Goal: Task Accomplishment & Management: Complete application form

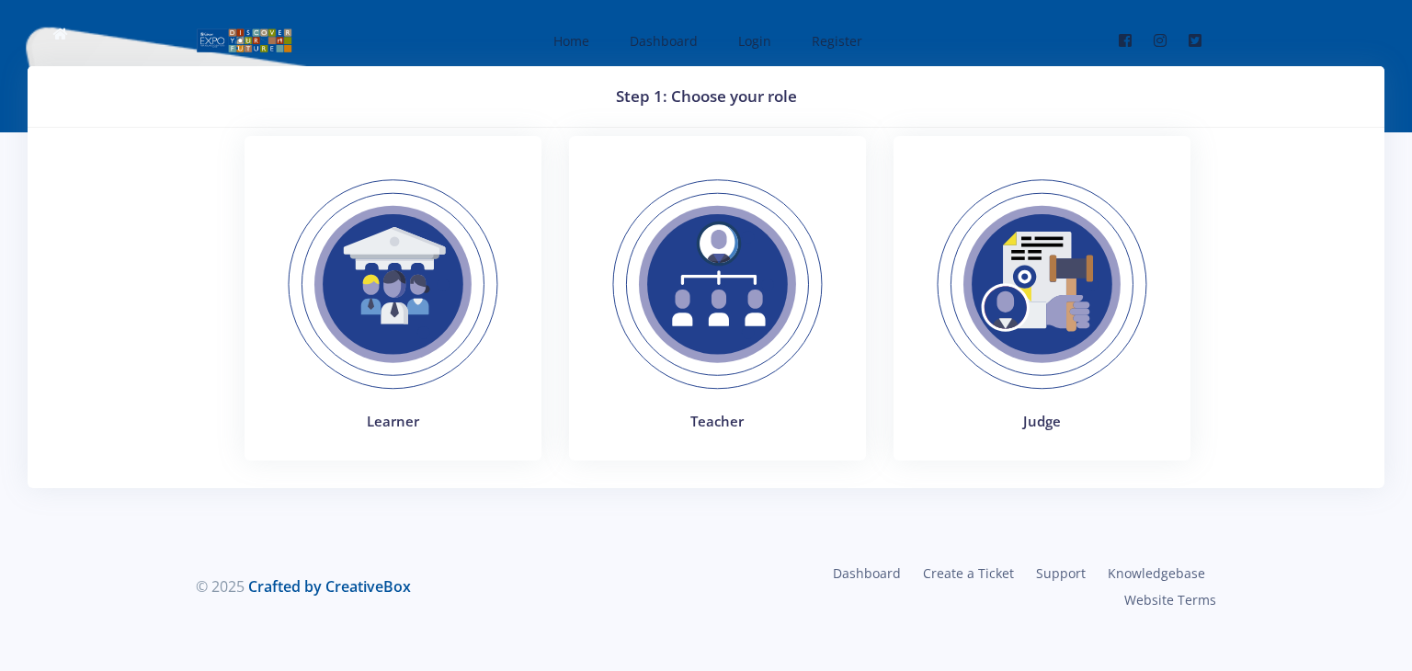
click at [713, 377] on img at bounding box center [717, 284] width 253 height 253
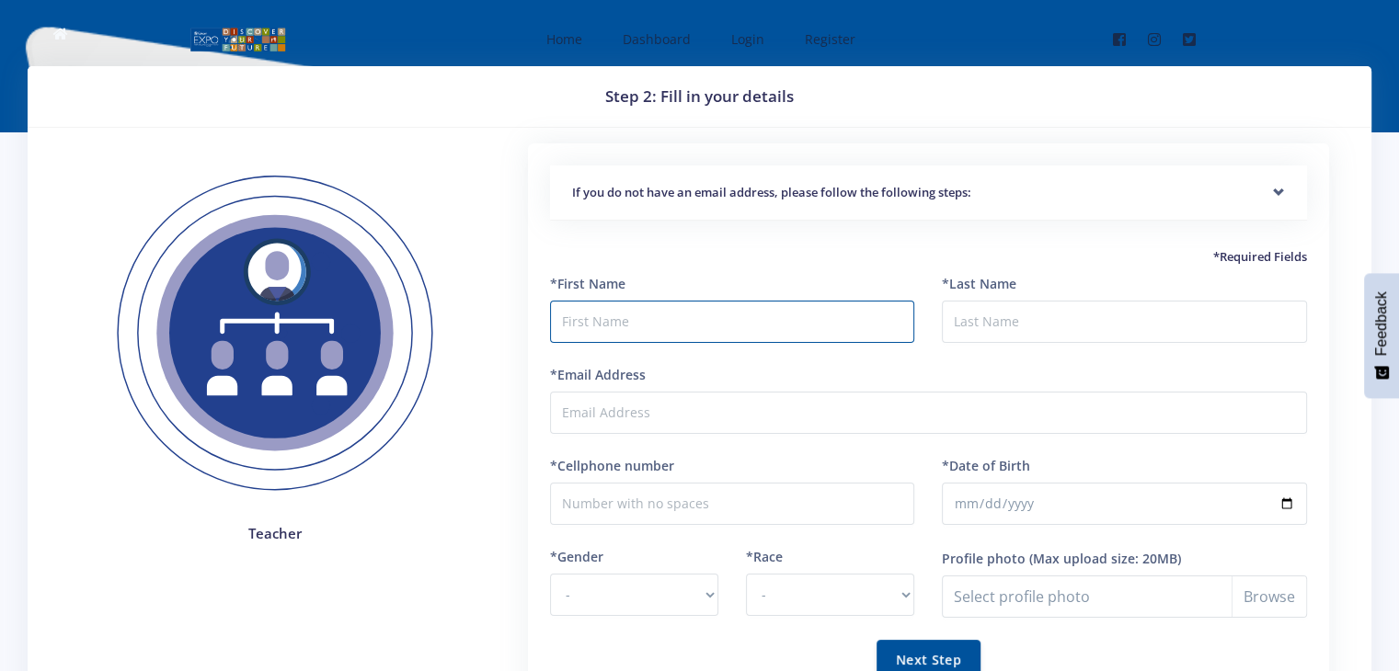
type input "T"
type input "Perry"
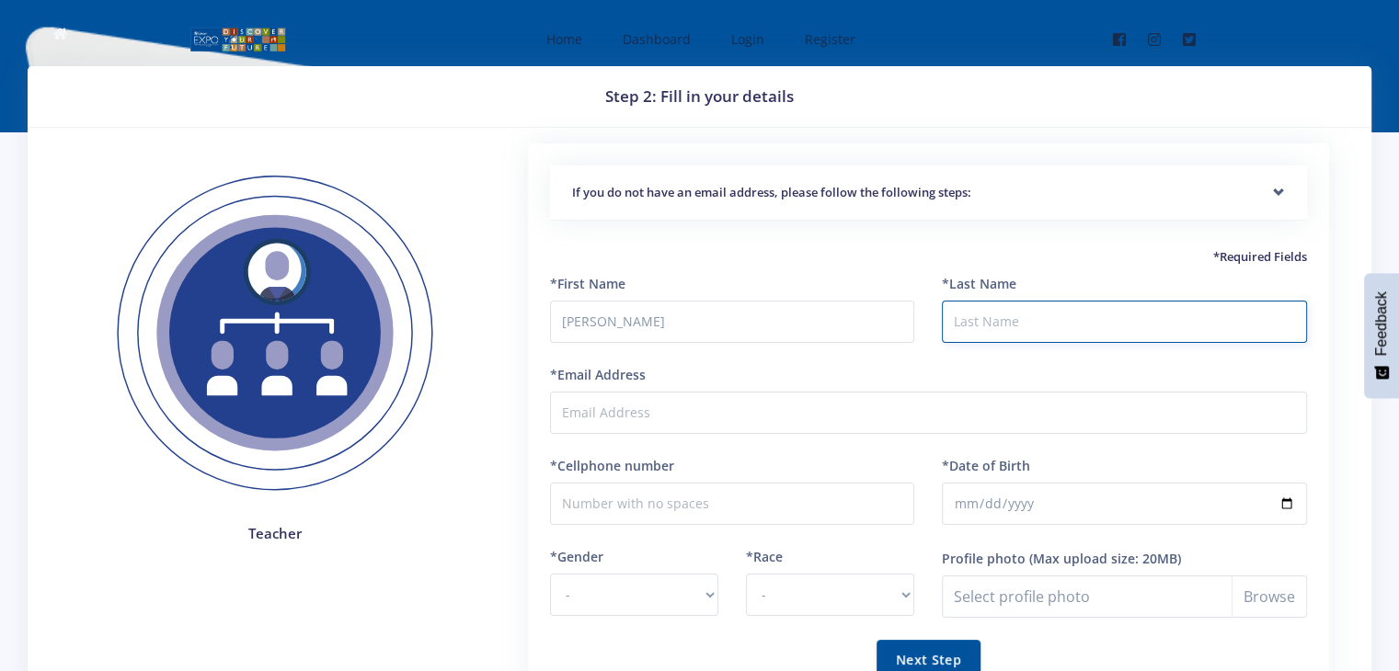
click at [983, 325] on input "*Last Name" at bounding box center [1124, 322] width 365 height 42
type input "Chabalala"
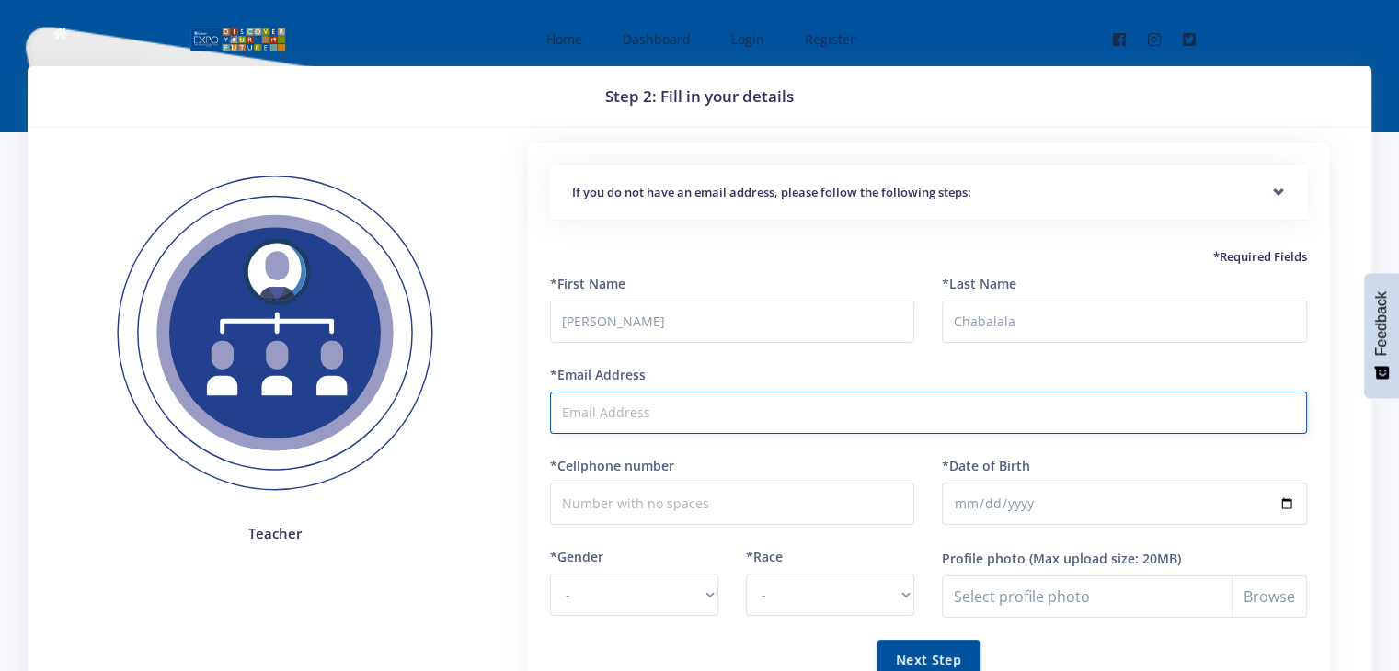
click at [750, 424] on input "*Email Address" at bounding box center [928, 413] width 757 height 42
type input "perry.chabalala@gdeschools.gov.za"
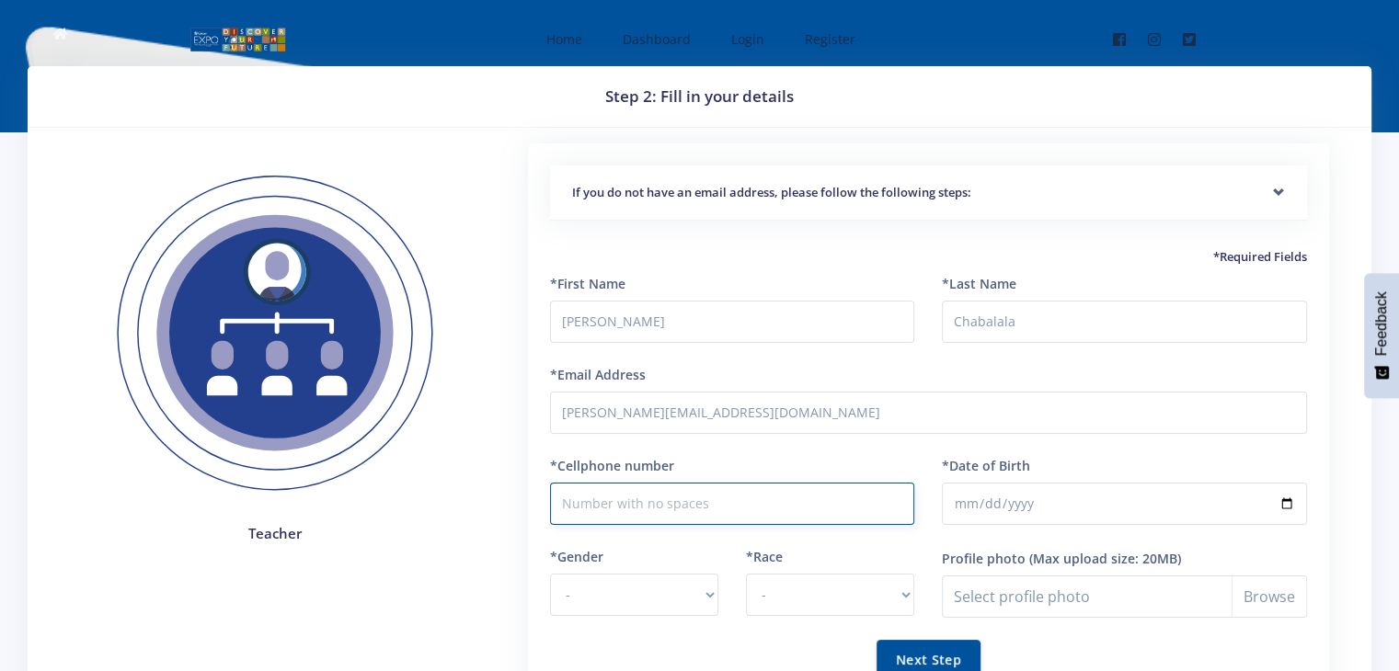
click at [704, 511] on input "*Cellphone number" at bounding box center [732, 504] width 365 height 42
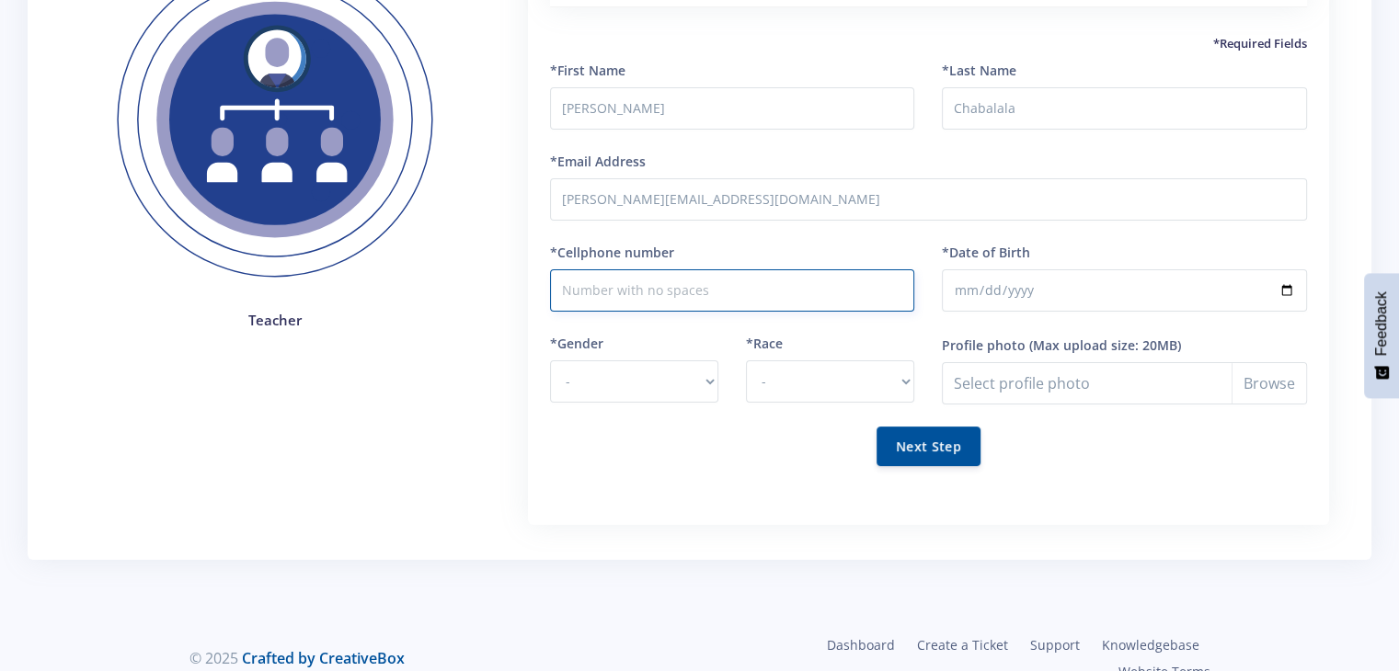
scroll to position [243, 0]
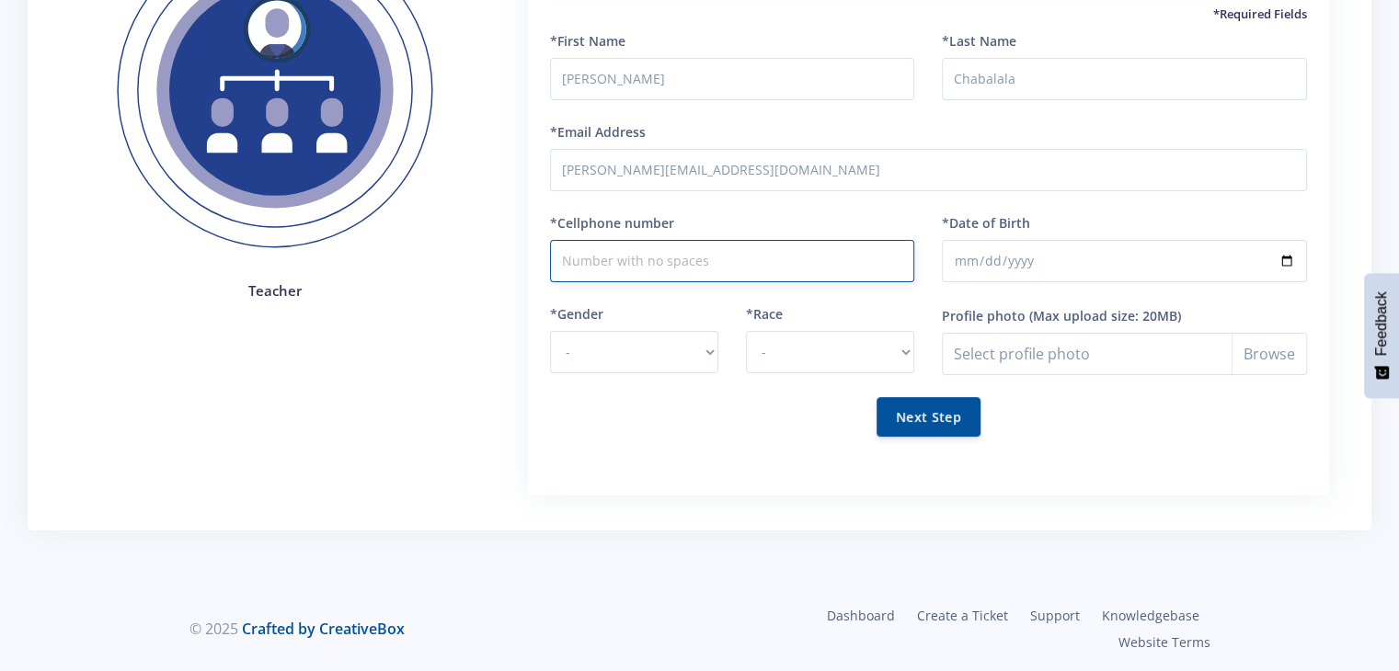
click at [677, 262] on input "*Cellphone number" at bounding box center [732, 261] width 365 height 42
type input "0614123960"
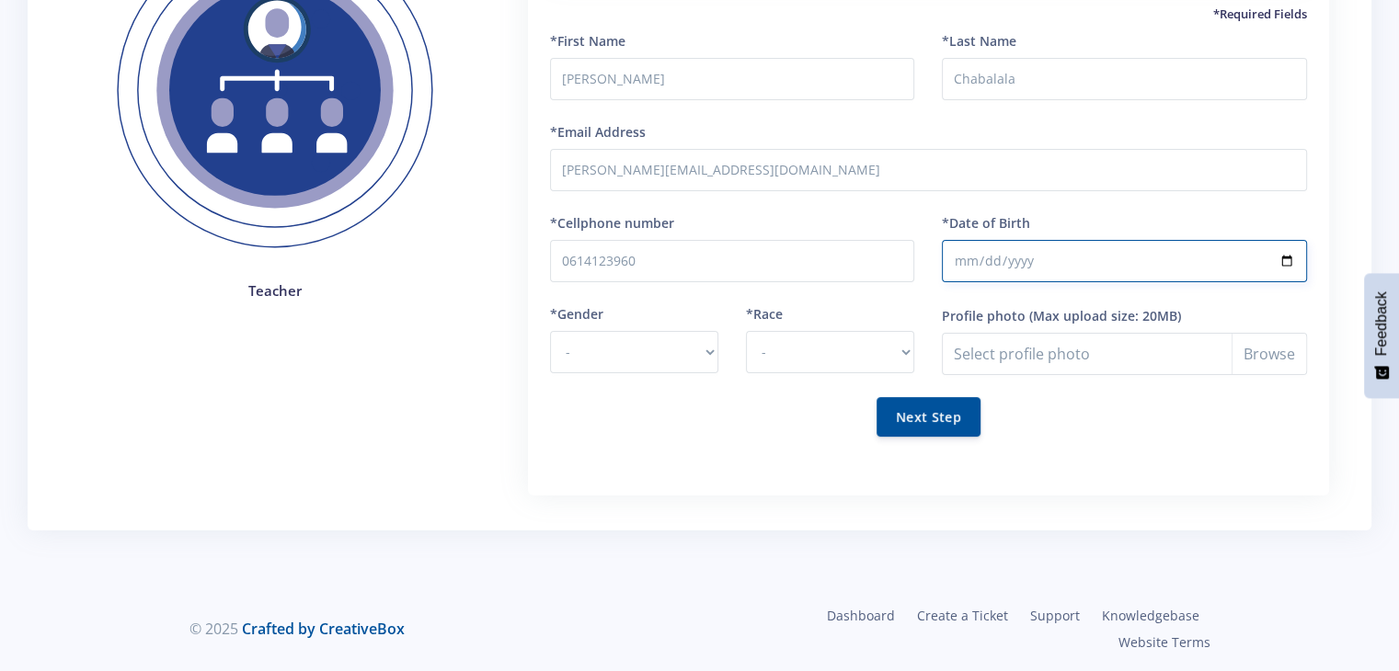
click at [1020, 266] on input "*Date of Birth" at bounding box center [1124, 261] width 365 height 42
click at [1129, 255] on input "*Date of Birth" at bounding box center [1124, 261] width 365 height 42
click at [978, 257] on input "*Date of Birth" at bounding box center [1124, 261] width 365 height 42
type input "1997-06-09"
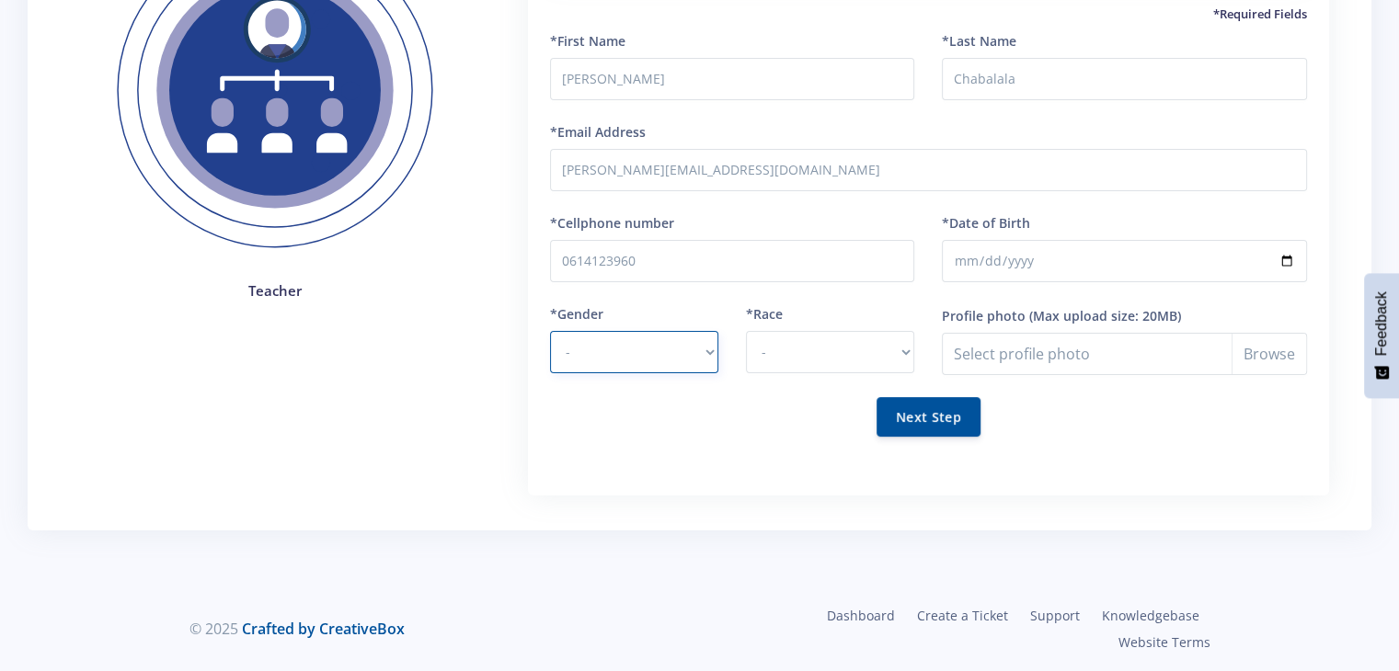
click at [712, 348] on select "- Male Female" at bounding box center [634, 352] width 168 height 42
select select "M"
click at [550, 331] on select "- Male Female" at bounding box center [634, 352] width 168 height 42
click at [869, 353] on select "- African Asian Coloured Indian White Other" at bounding box center [830, 352] width 168 height 42
select select "African"
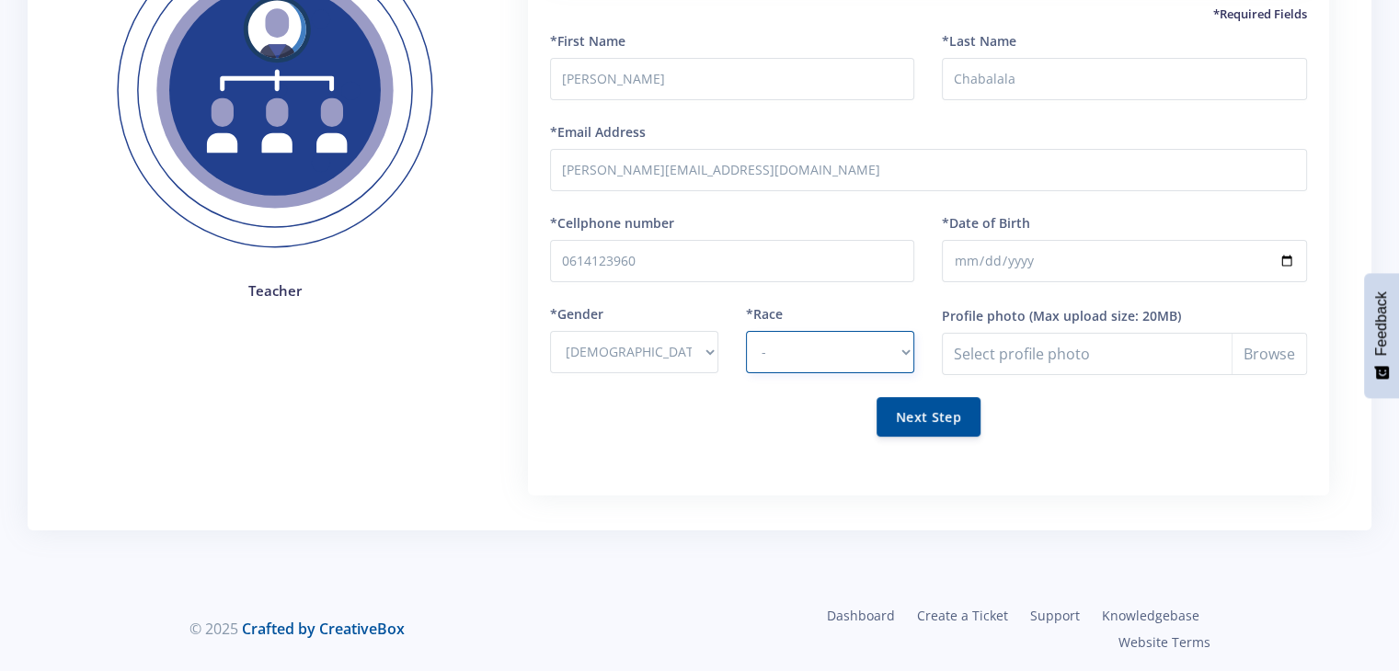
click at [746, 331] on select "- African Asian Coloured Indian White Other" at bounding box center [830, 352] width 168 height 42
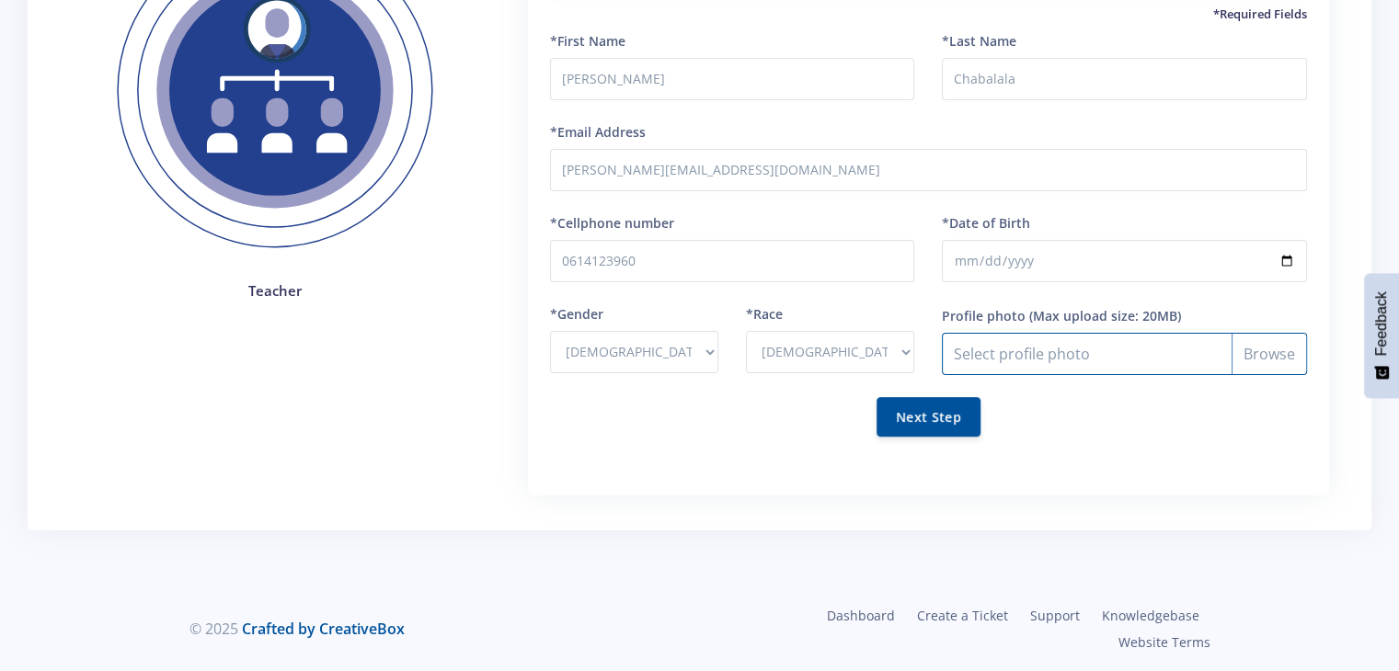
click at [1273, 353] on input "Profile photo" at bounding box center [1124, 354] width 365 height 42
type input "C:\fakepath\IMG-20241107-WA0009.jpg"
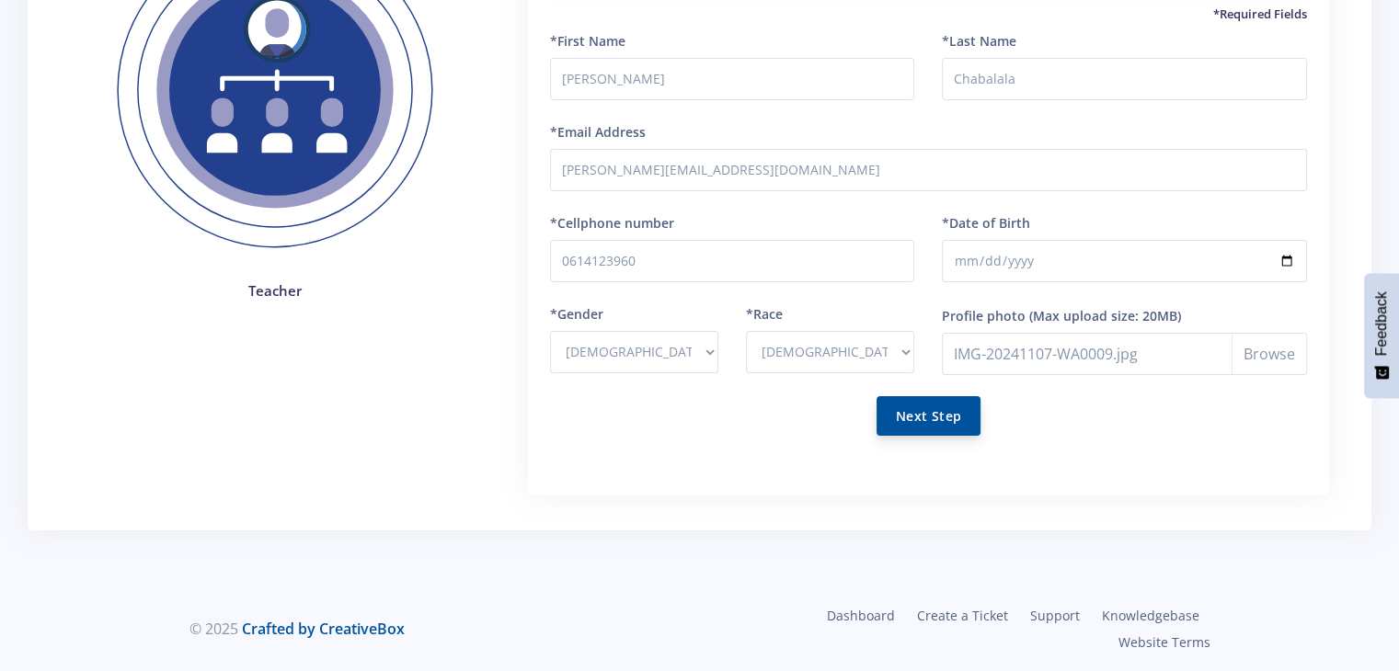
click at [949, 426] on button "Next Step" at bounding box center [928, 416] width 104 height 40
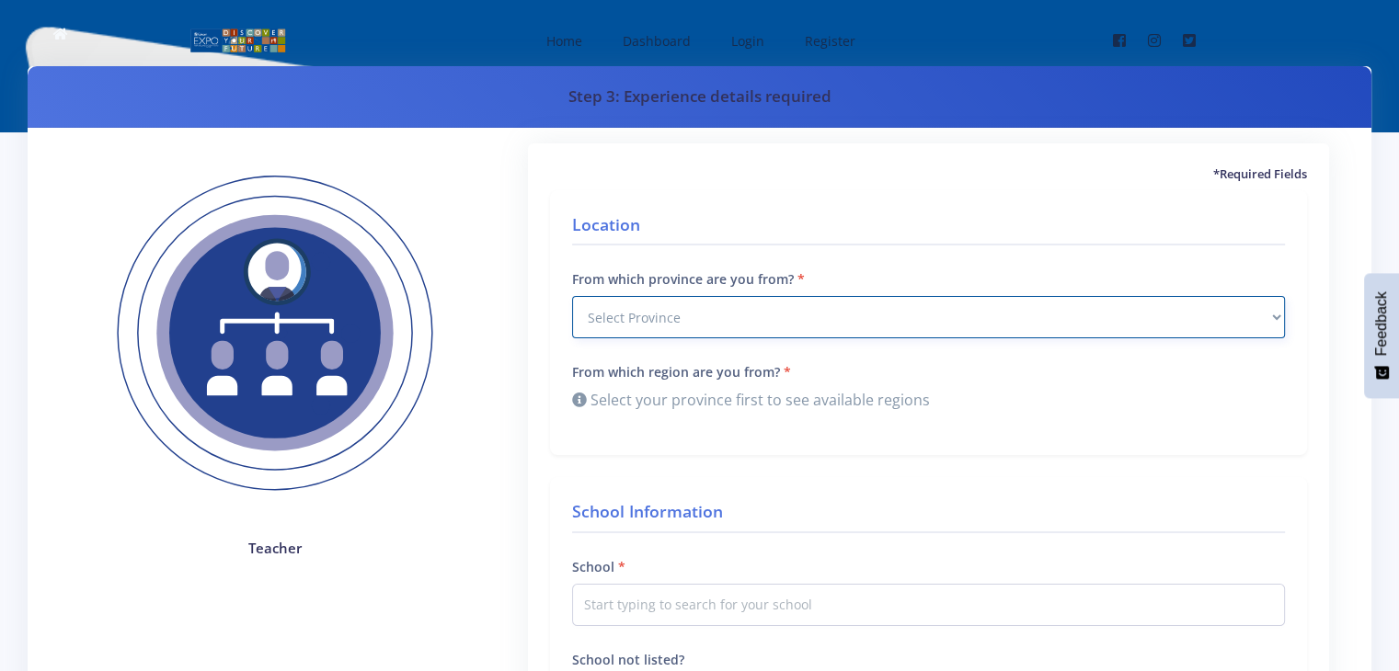
click at [796, 306] on select "Select Province Western Cape Eastern Cape Northern Cape North West Free State" at bounding box center [928, 317] width 713 height 42
select select "7"
click at [572, 296] on select "Select Province Western Cape Eastern Cape Northern Cape North West Free State" at bounding box center [928, 317] width 713 height 42
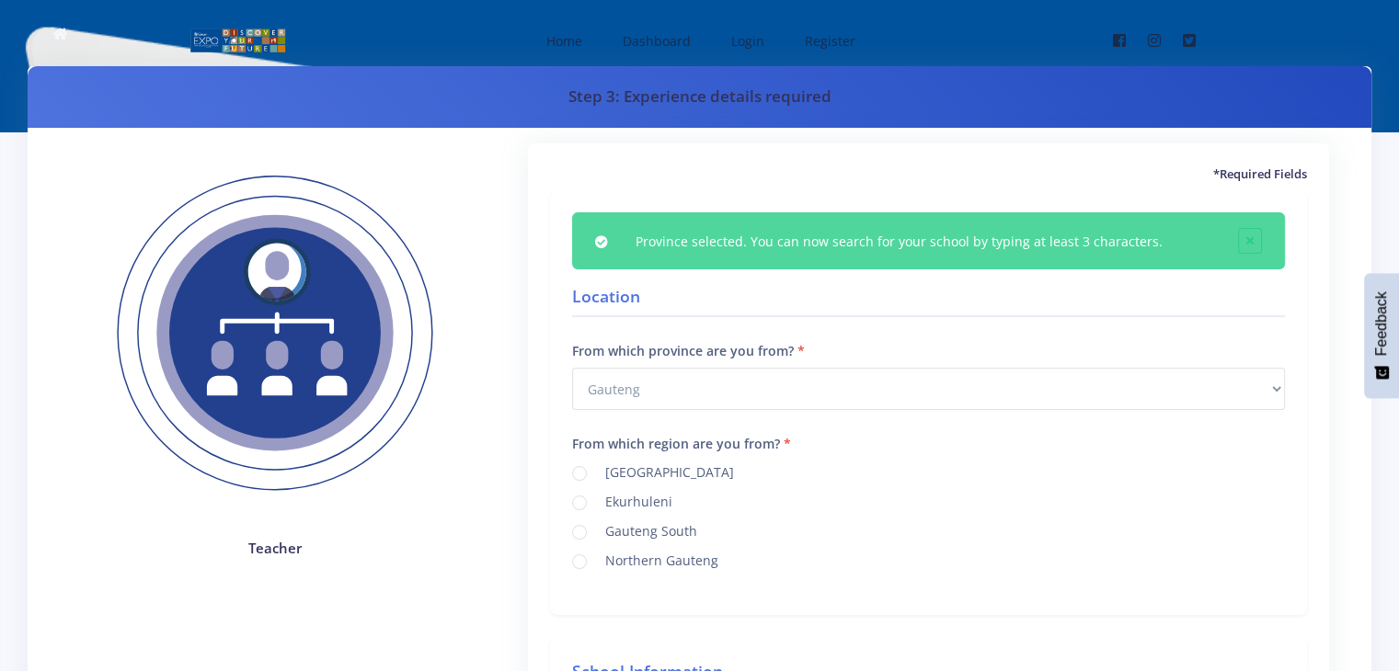
click at [690, 563] on label "Northern Gauteng" at bounding box center [658, 558] width 120 height 15
click at [610, 561] on input "Northern Gauteng" at bounding box center [604, 555] width 12 height 12
radio input "true"
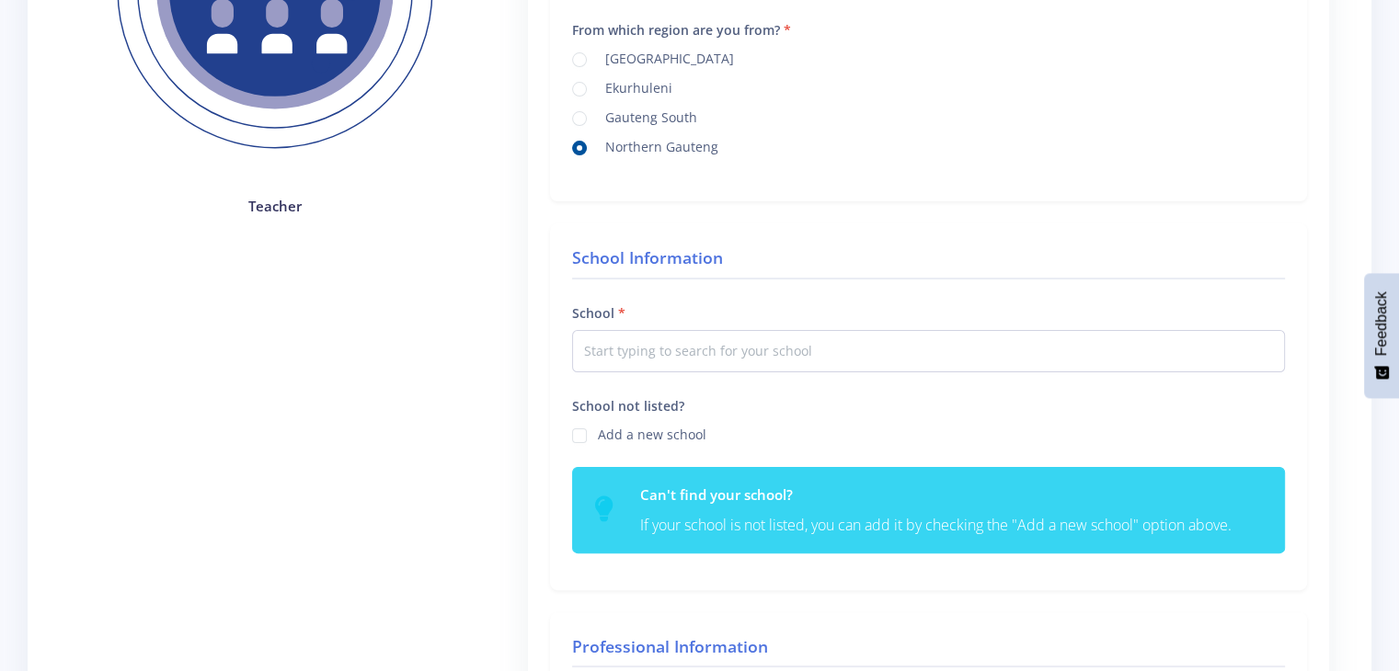
scroll to position [345, 0]
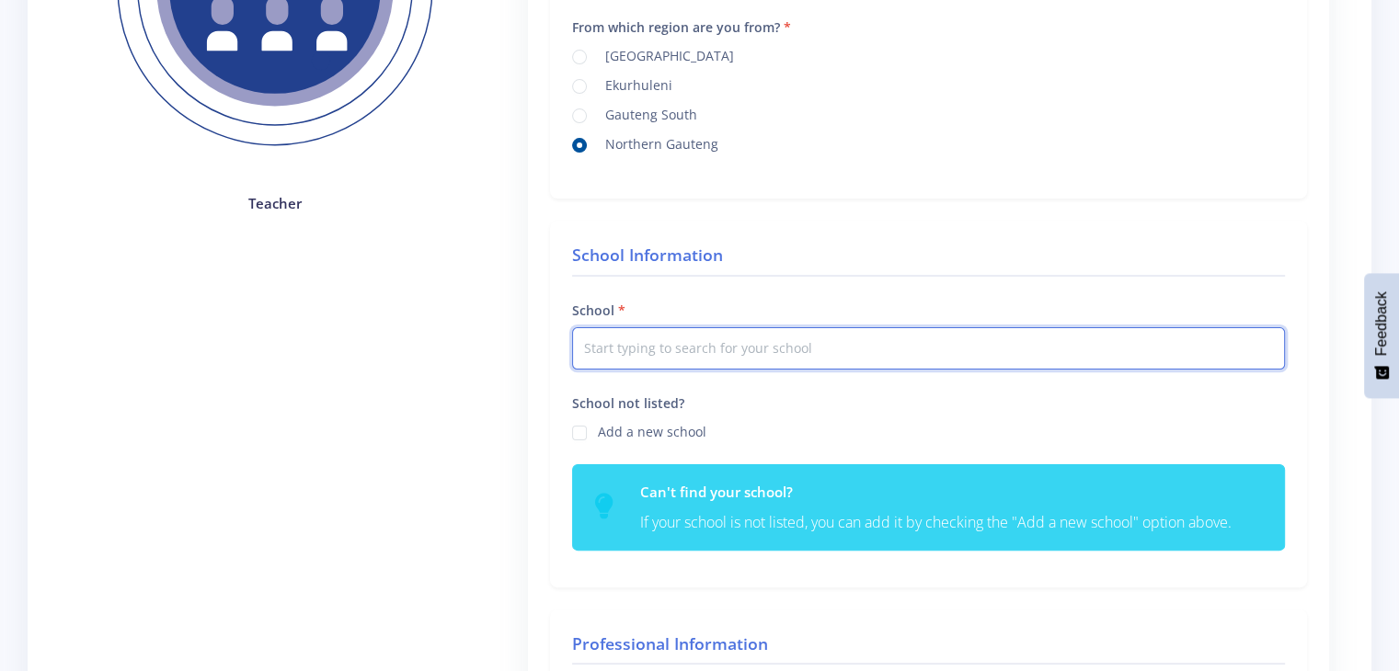
click at [791, 353] on input "text" at bounding box center [928, 348] width 713 height 42
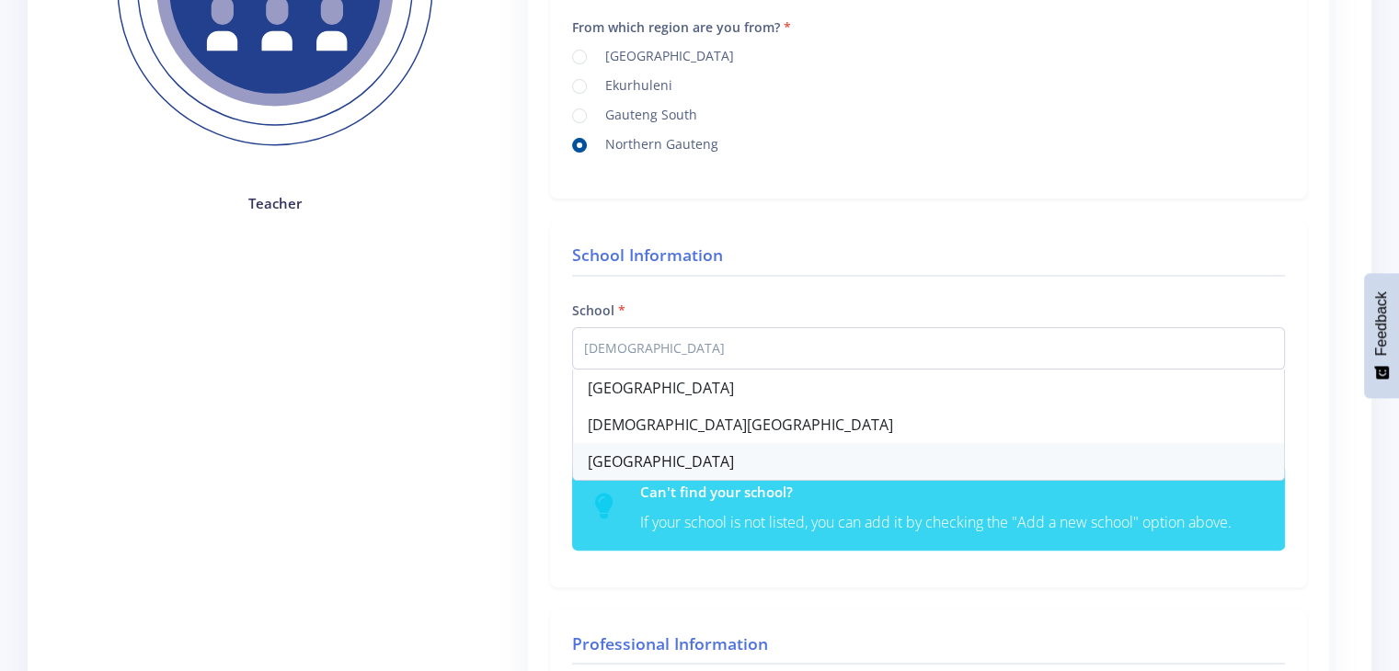
click at [751, 461] on div "Sikhululekile Secondary School" at bounding box center [928, 461] width 711 height 37
type input "Sikhululekile Secondary School"
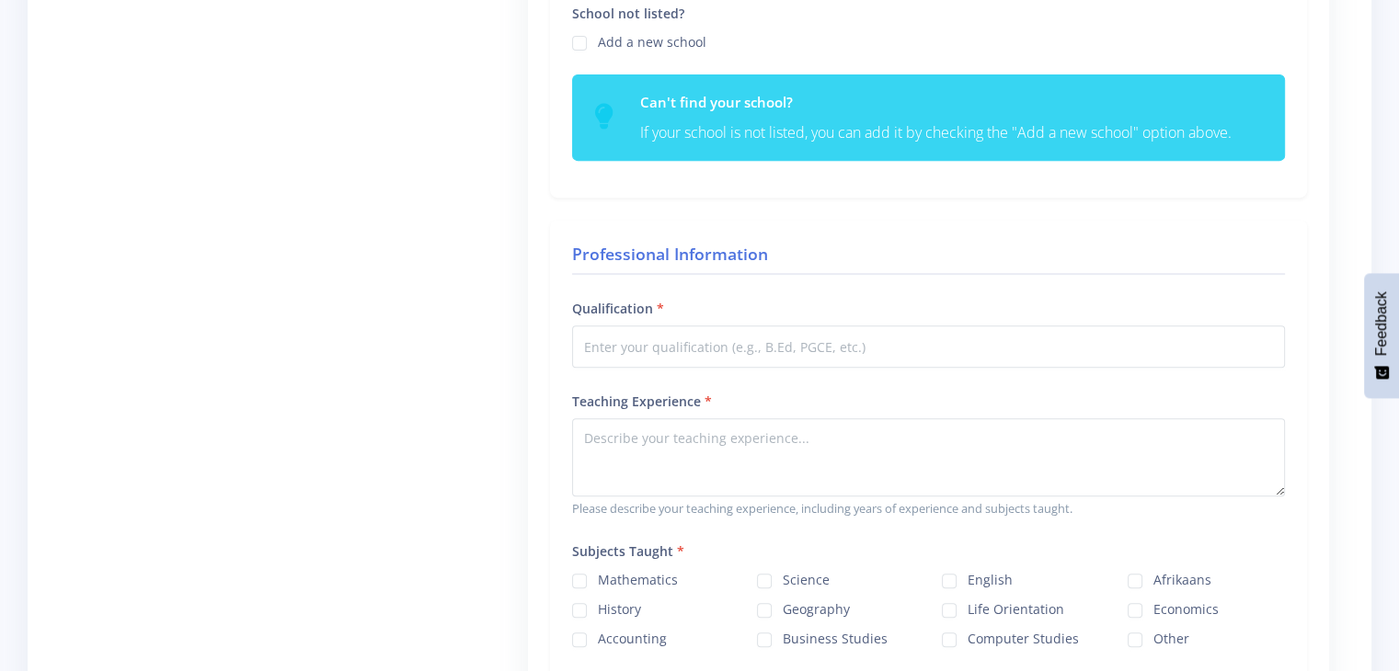
scroll to position [761, 0]
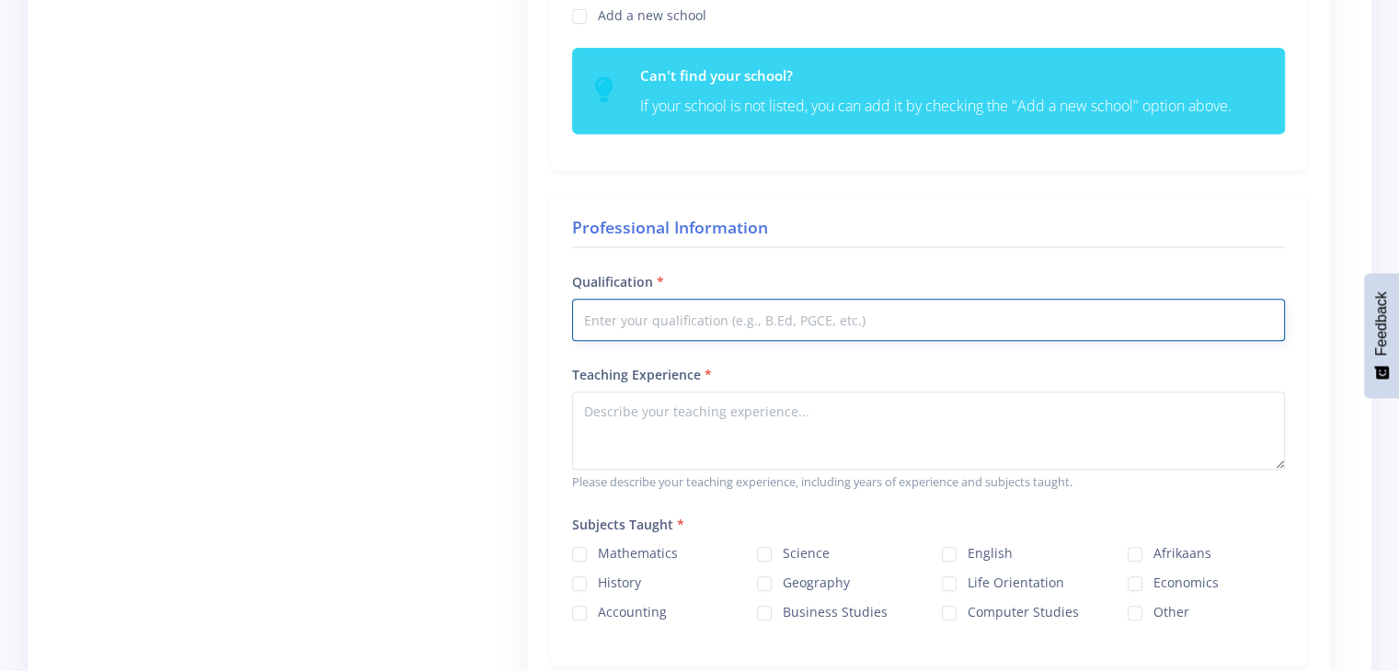
click at [850, 312] on input "Qualification" at bounding box center [928, 320] width 713 height 42
type input "B.Ed"
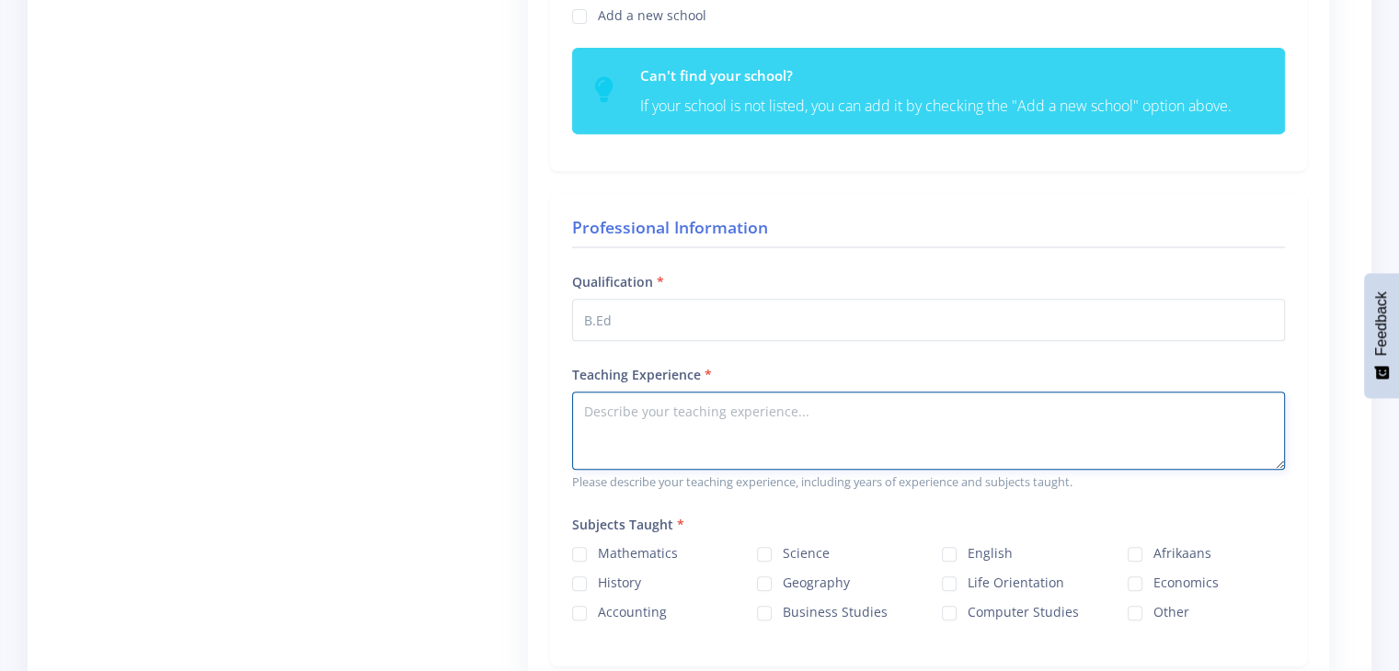
click at [732, 428] on textarea "Teaching Experience" at bounding box center [928, 431] width 713 height 78
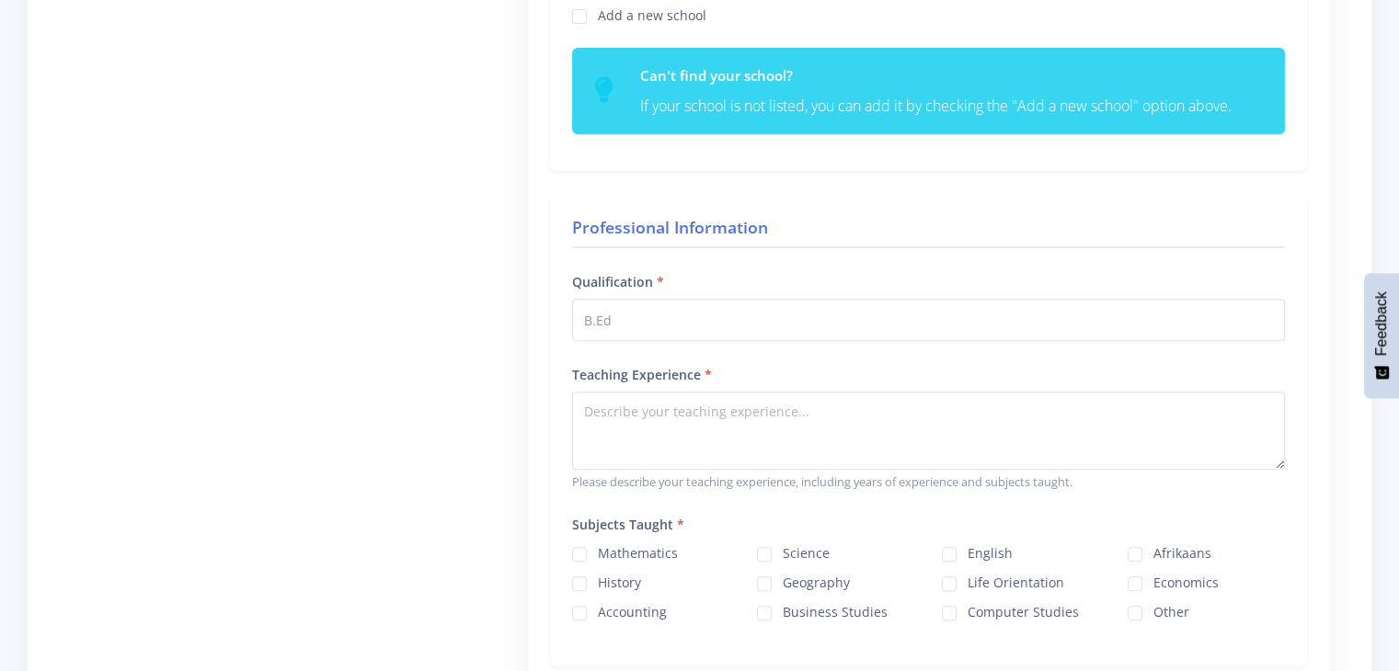
click at [598, 553] on label "Mathematics" at bounding box center [638, 550] width 80 height 15
click at [598, 553] on input "Mathematics" at bounding box center [604, 548] width 12 height 12
checkbox input "true"
click at [783, 549] on label "Science" at bounding box center [806, 550] width 47 height 15
click at [783, 549] on input "Science" at bounding box center [789, 548] width 12 height 12
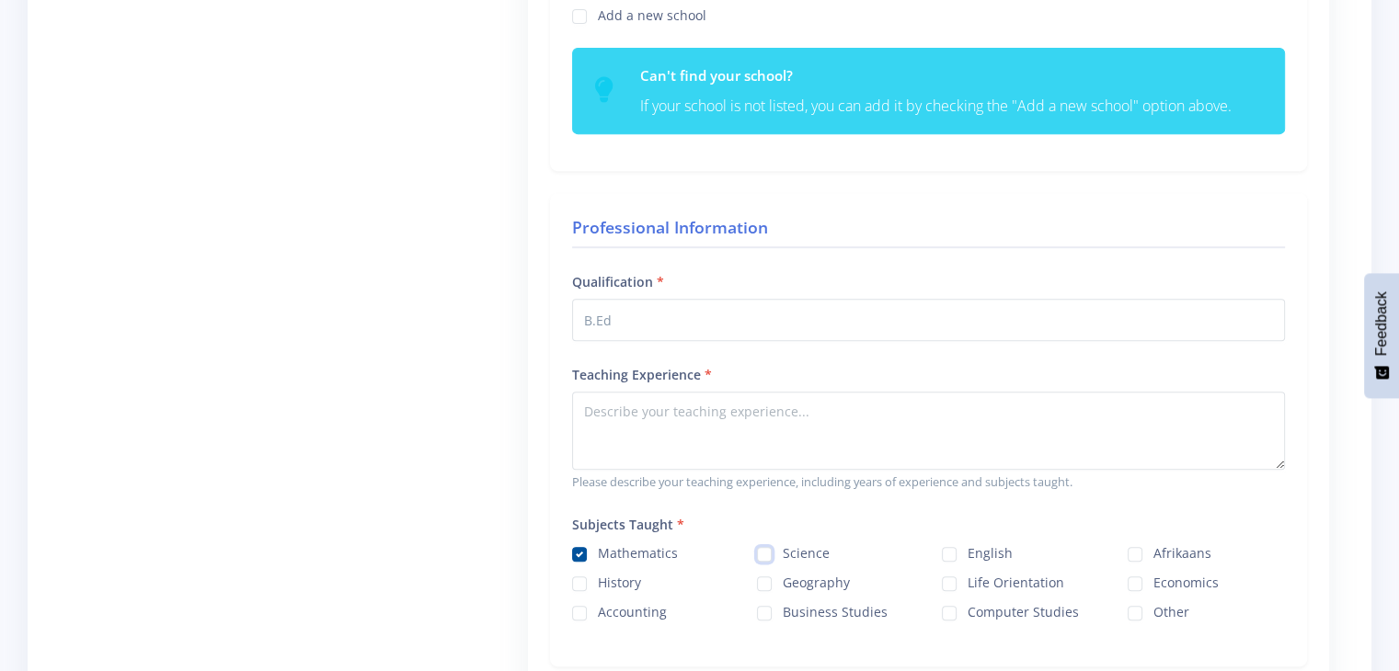
checkbox input "true"
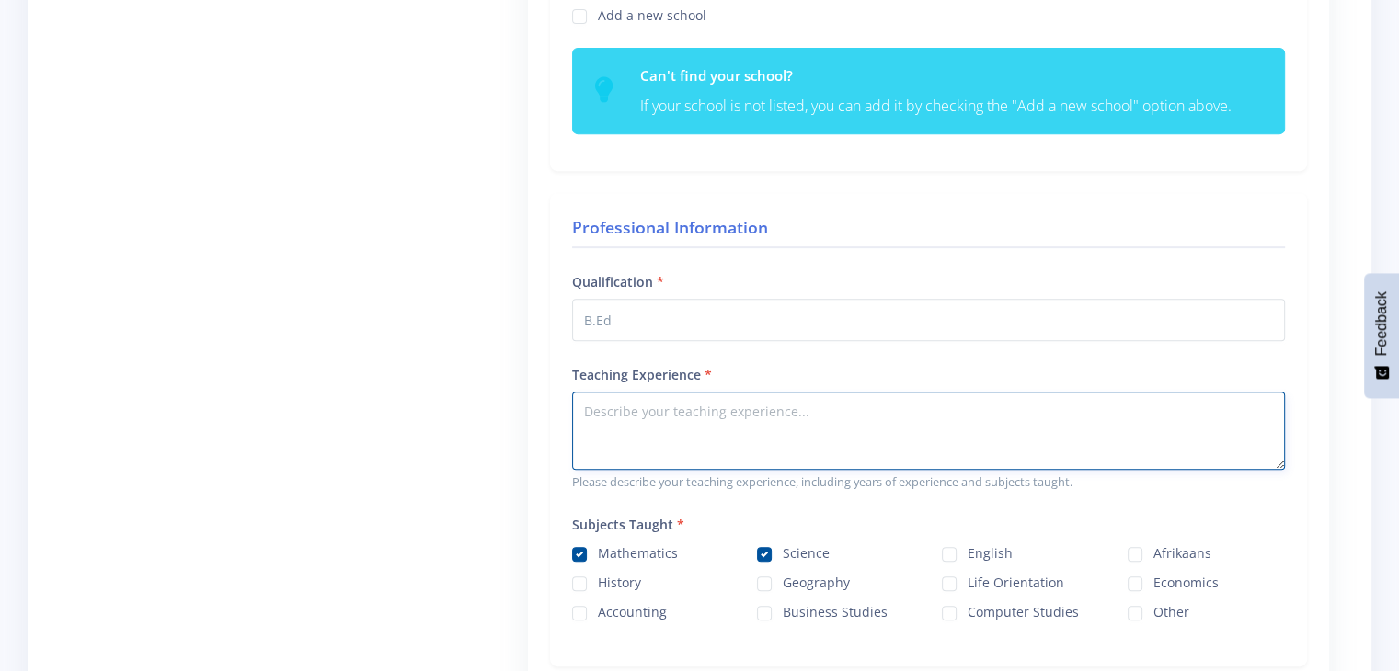
click at [666, 428] on textarea "Teaching Experience" at bounding box center [928, 431] width 713 height 78
click at [772, 408] on textarea "Mathematics Teacher and tutor for 7 years intergrating the use of ICT and onlin…" at bounding box center [928, 431] width 713 height 78
click at [677, 428] on textarea "Mathematics Teacher and tutor (Grades 8-12) for 7 years intergrating the use of…" at bounding box center [928, 431] width 713 height 78
click at [950, 435] on textarea "Mathematics Teacher and tutor (Grades 8-12) for 7 years intergrating the use of…" at bounding box center [928, 431] width 713 height 78
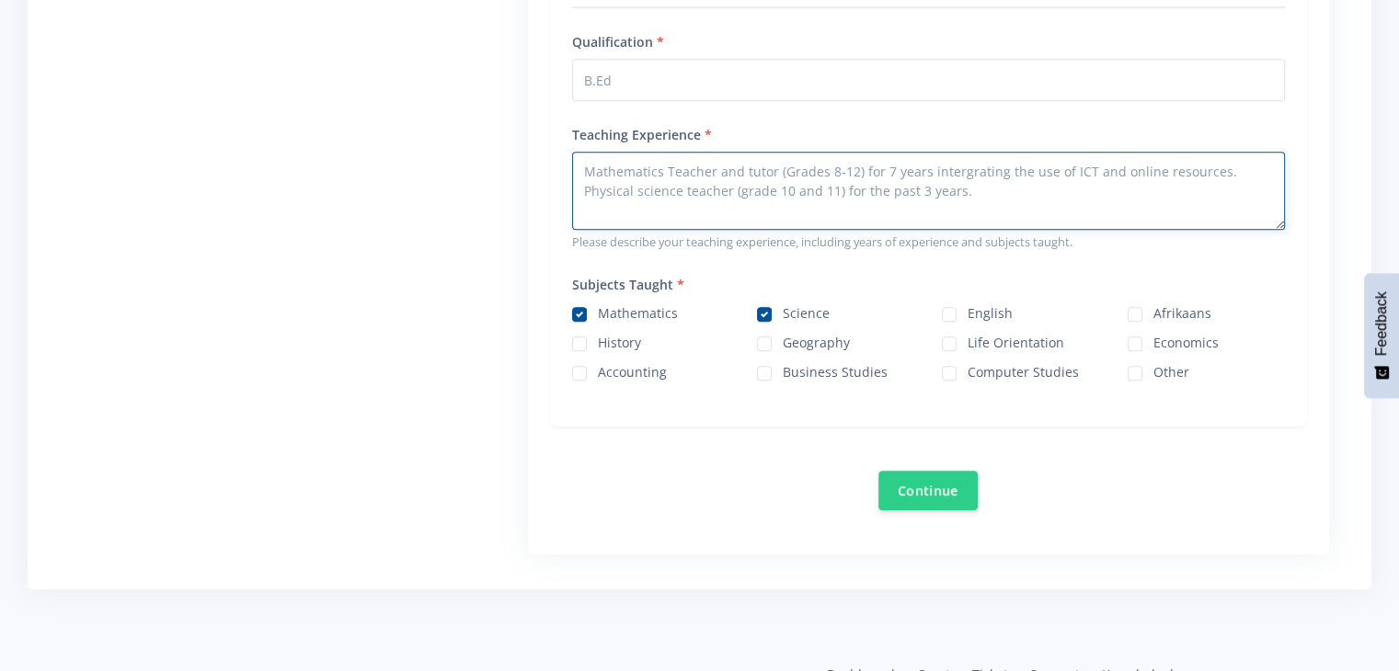
scroll to position [1058, 0]
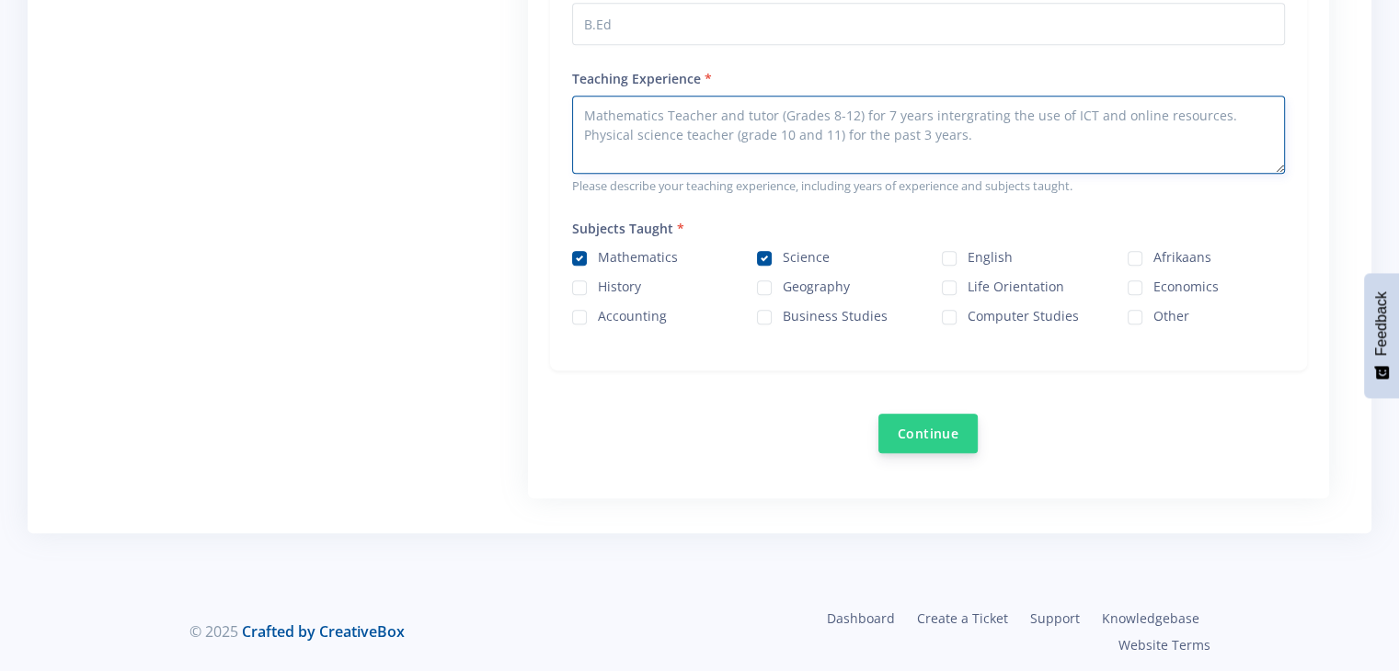
type textarea "Mathematics Teacher and tutor (Grades 8-12) for 7 years intergrating the use of…"
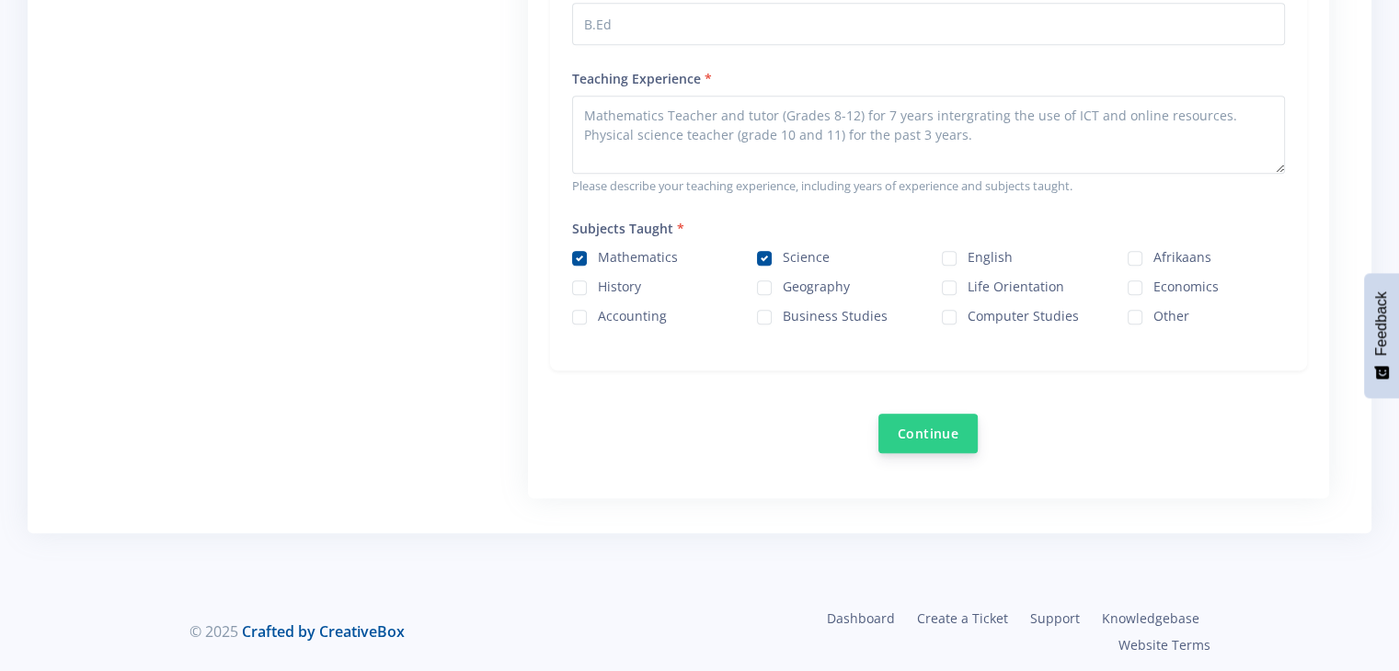
click at [949, 426] on button "Continue" at bounding box center [927, 434] width 99 height 40
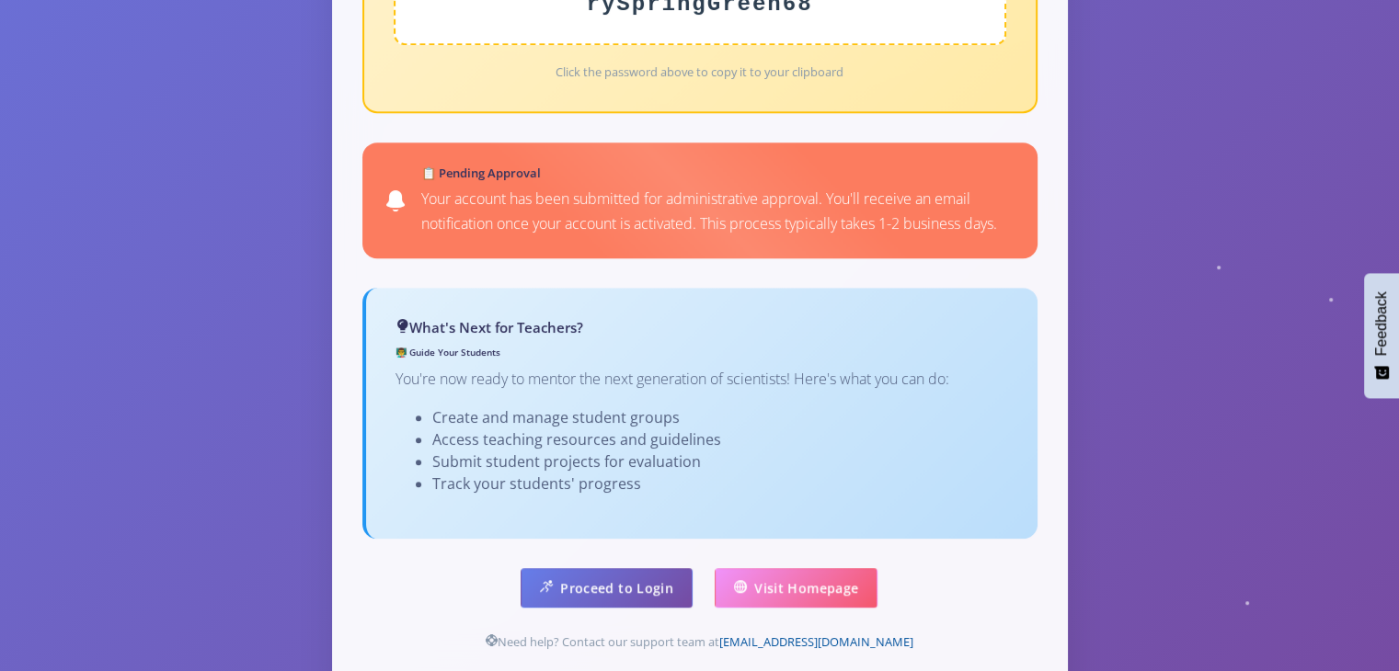
scroll to position [1046, 0]
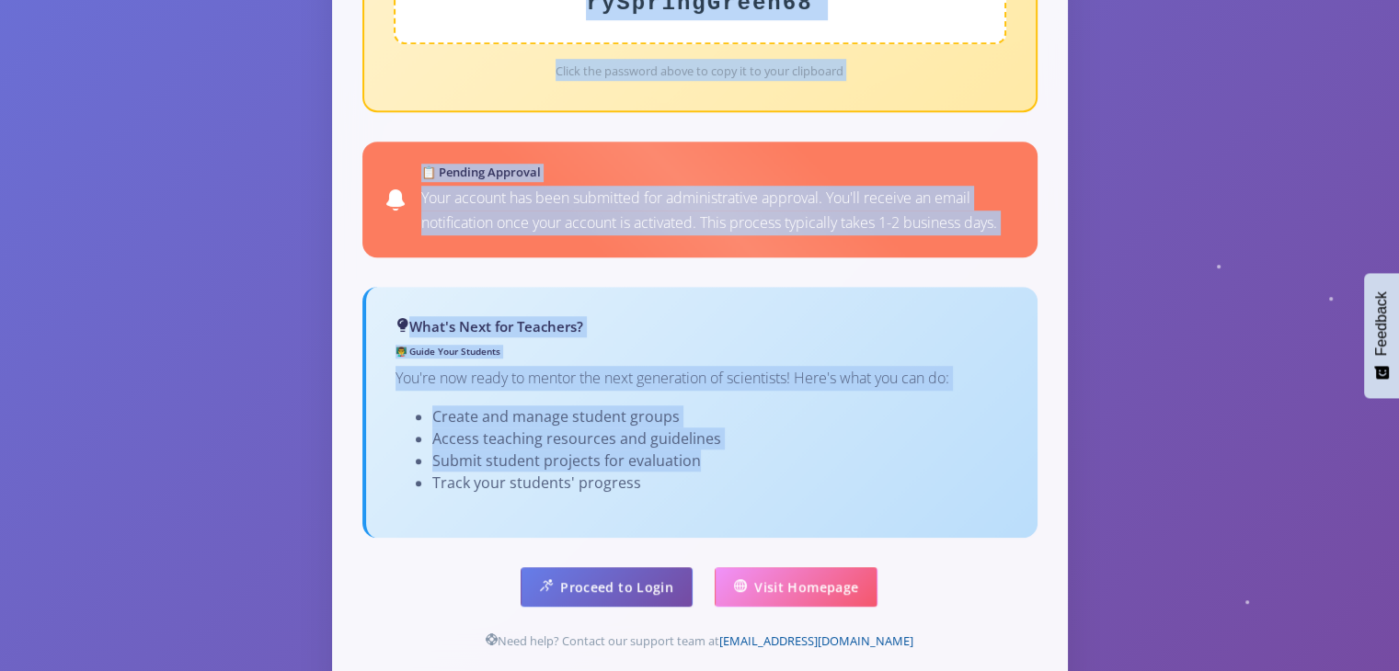
drag, startPoint x: 1398, startPoint y: 463, endPoint x: 1402, endPoint y: 406, distance: 58.1
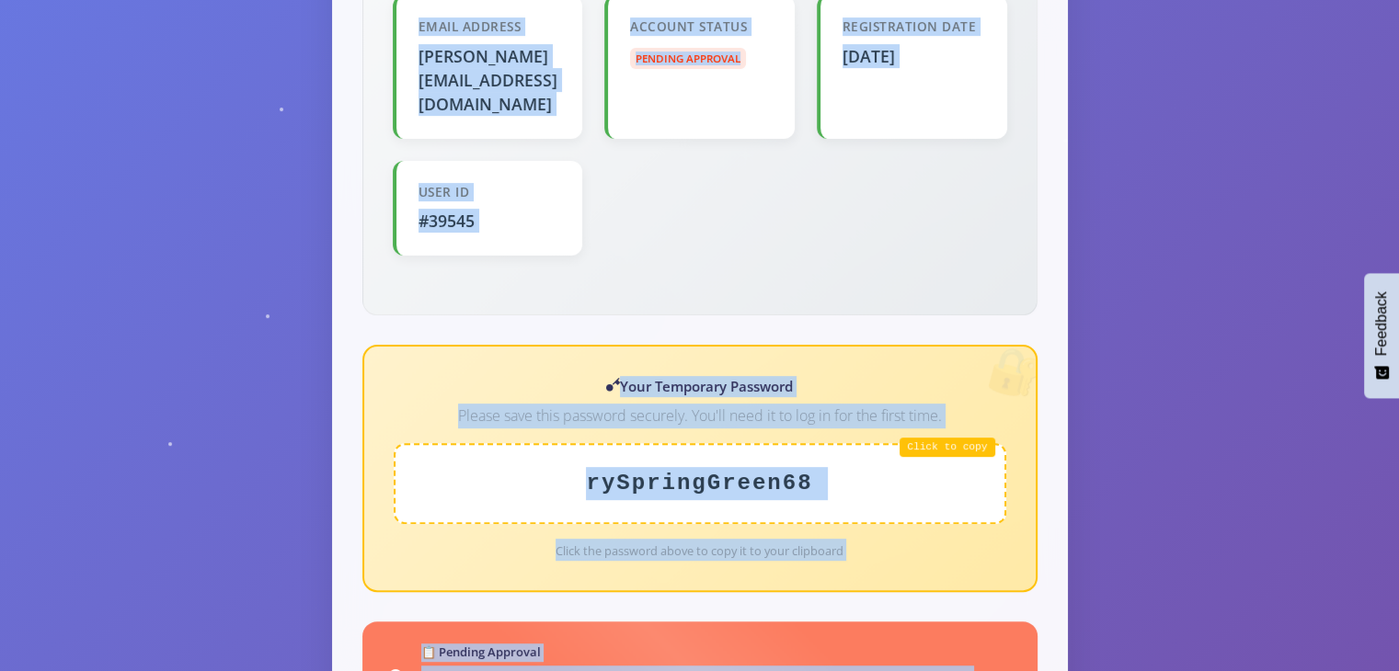
scroll to position [559, 0]
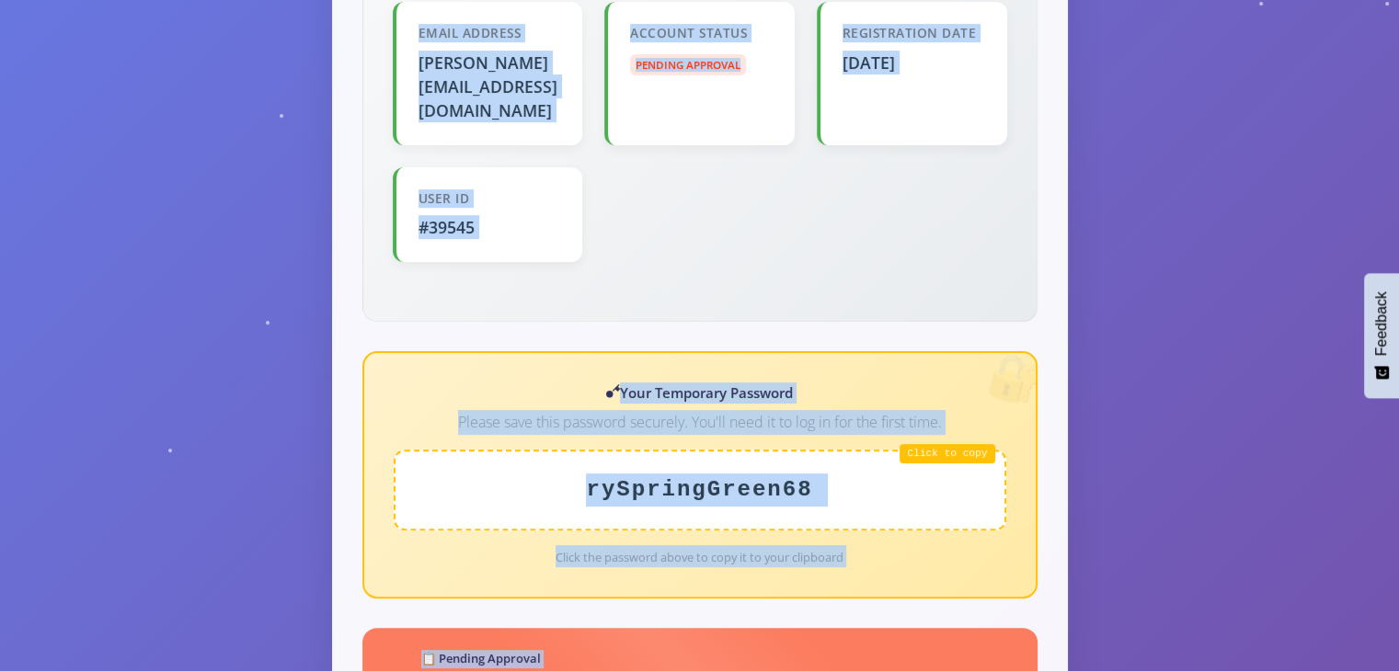
click at [850, 185] on div "Email Address perry.chabalala@gdeschools.gov.za Account Status Pending Approval…" at bounding box center [700, 131] width 614 height 259
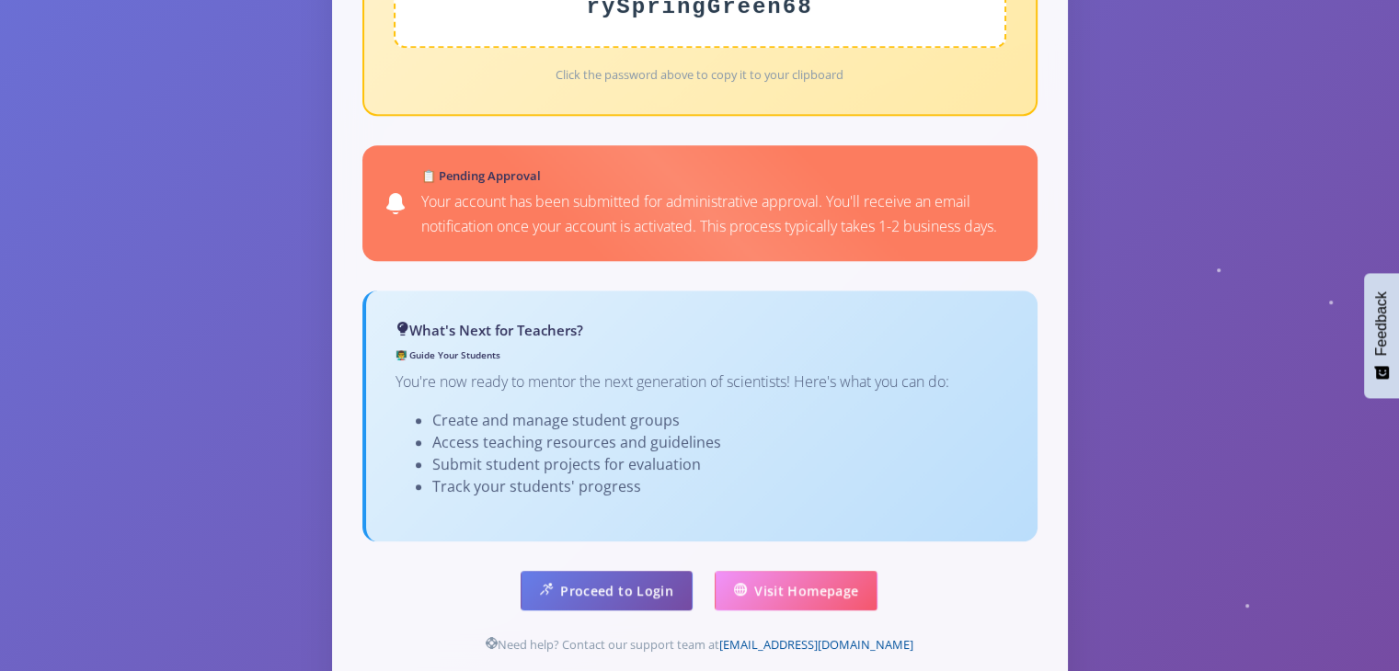
scroll to position [1085, 0]
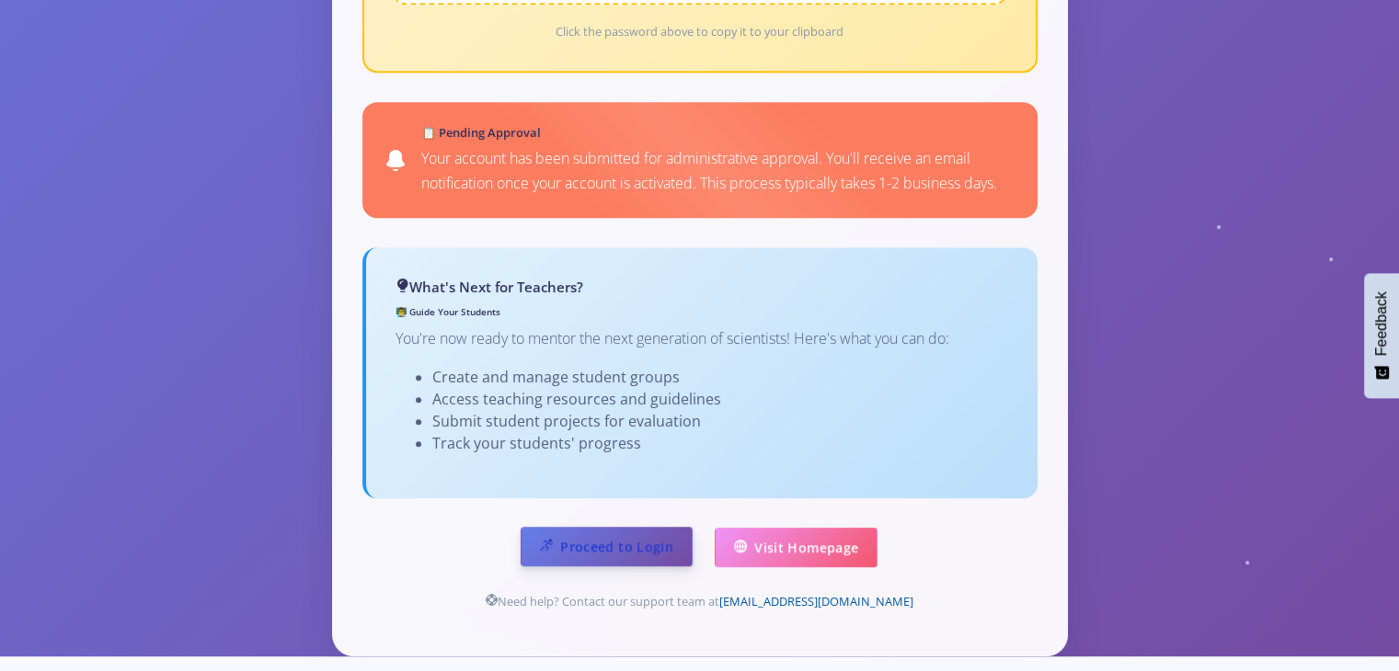
drag, startPoint x: 633, startPoint y: 473, endPoint x: 632, endPoint y: 482, distance: 9.2
click at [632, 482] on div "Welcome, Perry Chabalala! Email Address perry.chabalala@gdeschools.gov.za Accou…" at bounding box center [700, 10] width 734 height 1292
click at [632, 527] on link "Proceed to Login" at bounding box center [606, 547] width 172 height 40
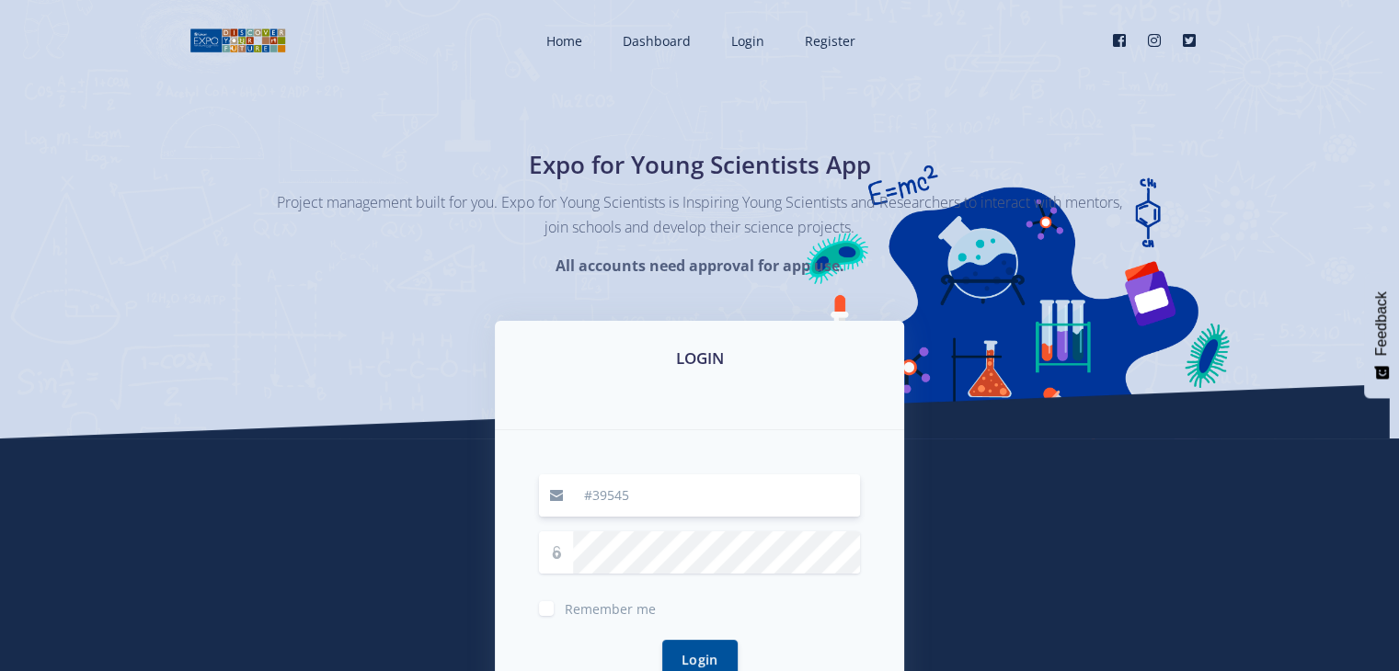
type input "#39545"
click at [565, 608] on label "Remember me" at bounding box center [610, 605] width 91 height 15
click at [565, 608] on input "Remember me" at bounding box center [571, 602] width 12 height 12
checkbox input "true"
click at [692, 646] on button "Login" at bounding box center [699, 659] width 75 height 40
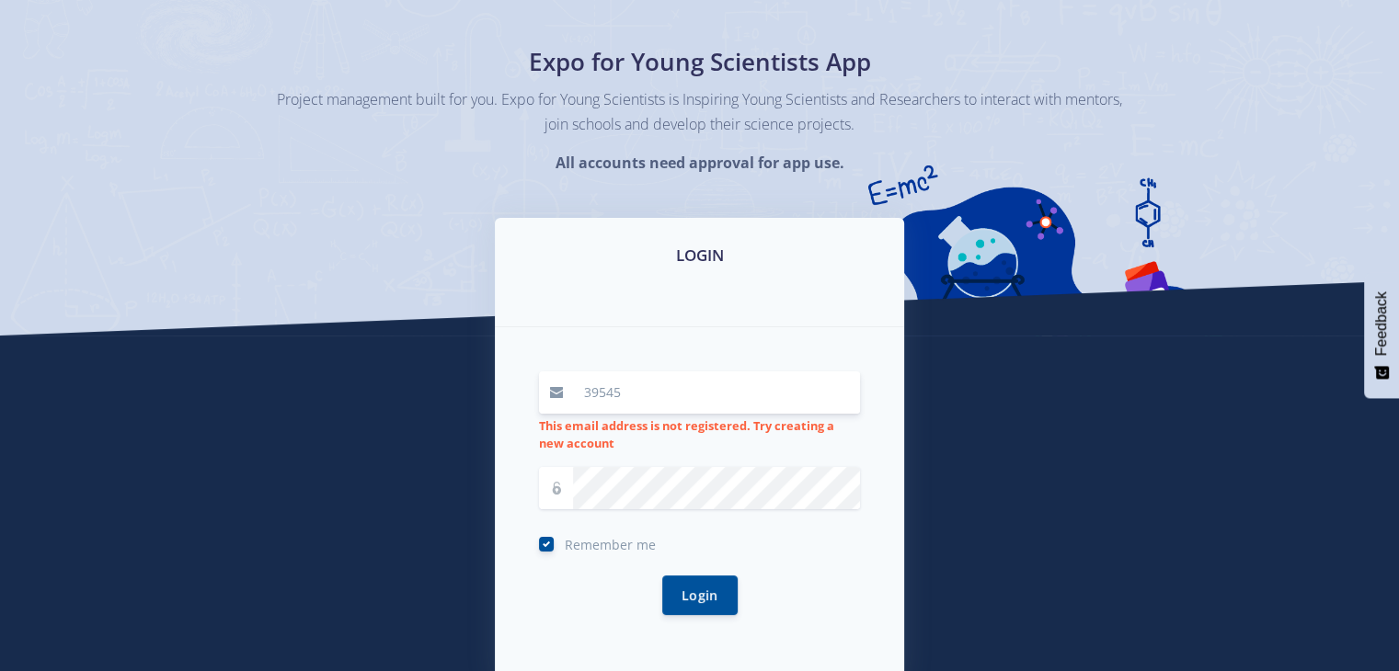
scroll to position [101, 0]
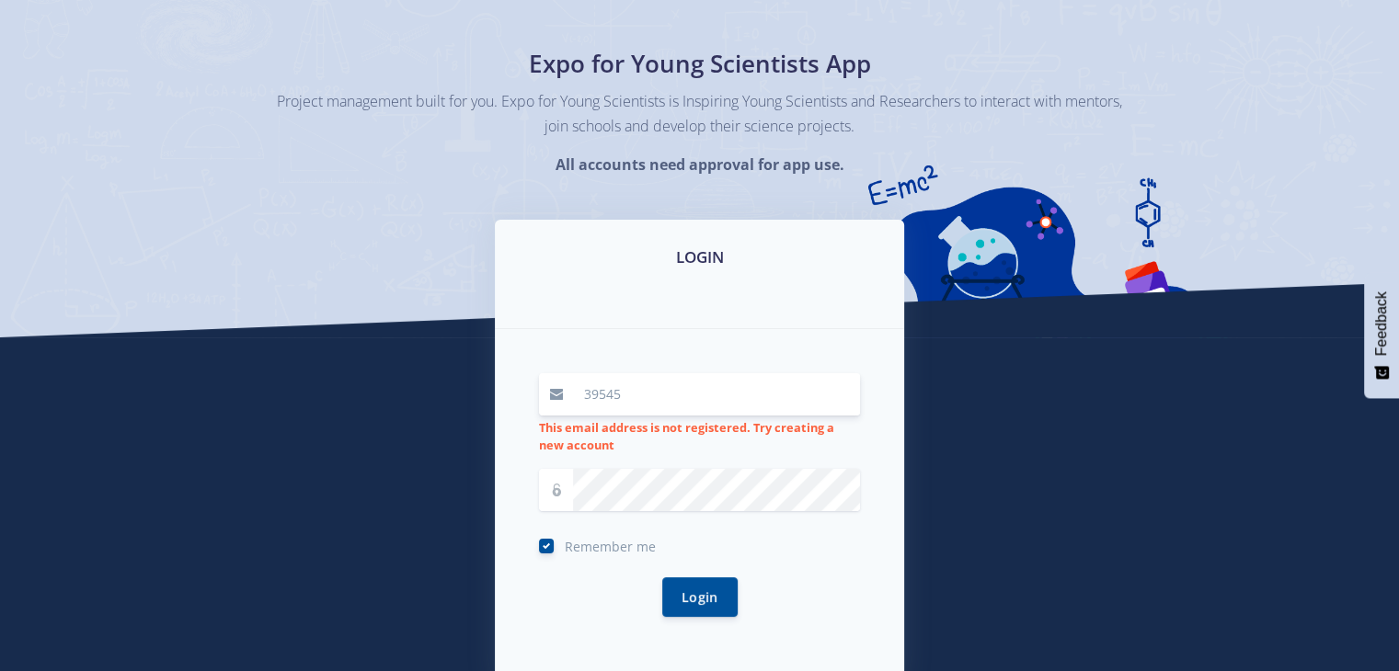
drag, startPoint x: 633, startPoint y: 398, endPoint x: 522, endPoint y: 393, distance: 110.5
click at [522, 393] on div "39545 This email address is not registered. Try creating a new account Remember…" at bounding box center [699, 506] width 409 height 354
type input "[PERSON_NAME][EMAIL_ADDRESS][DOMAIN_NAME]"
click at [709, 597] on button "Login" at bounding box center [699, 597] width 75 height 40
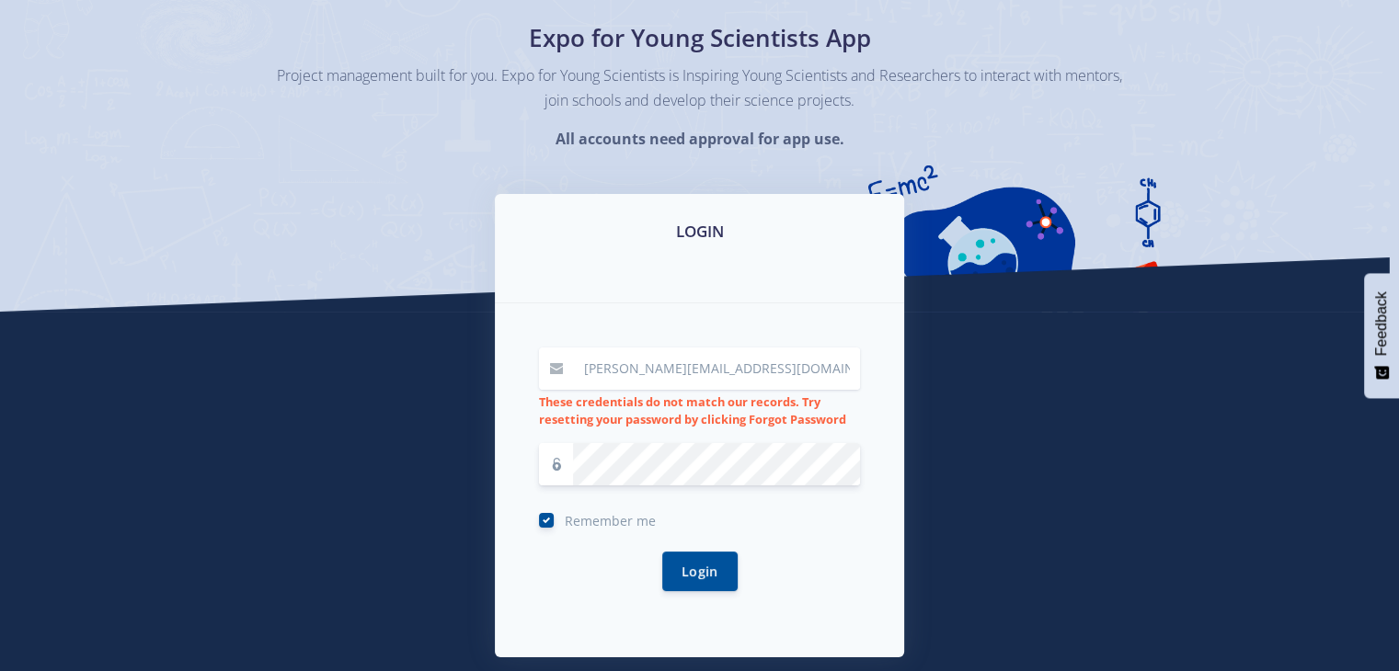
scroll to position [129, 0]
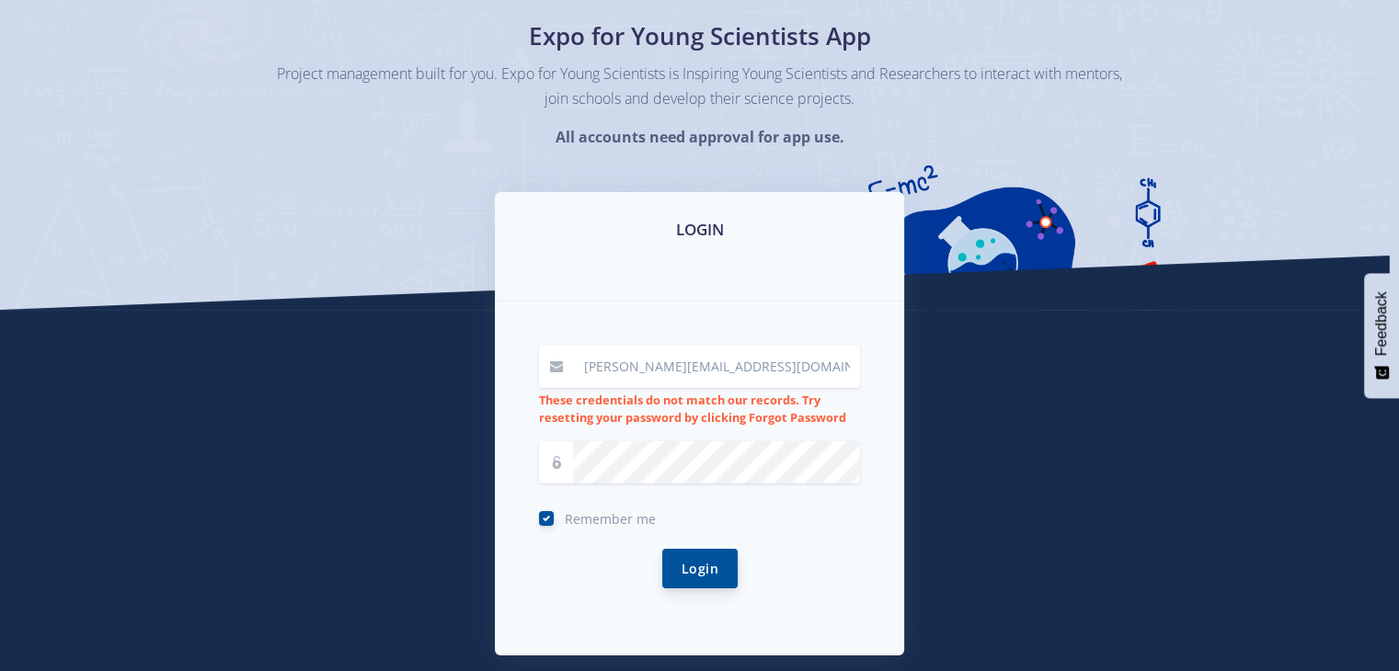
click at [701, 567] on button "Login" at bounding box center [699, 569] width 75 height 40
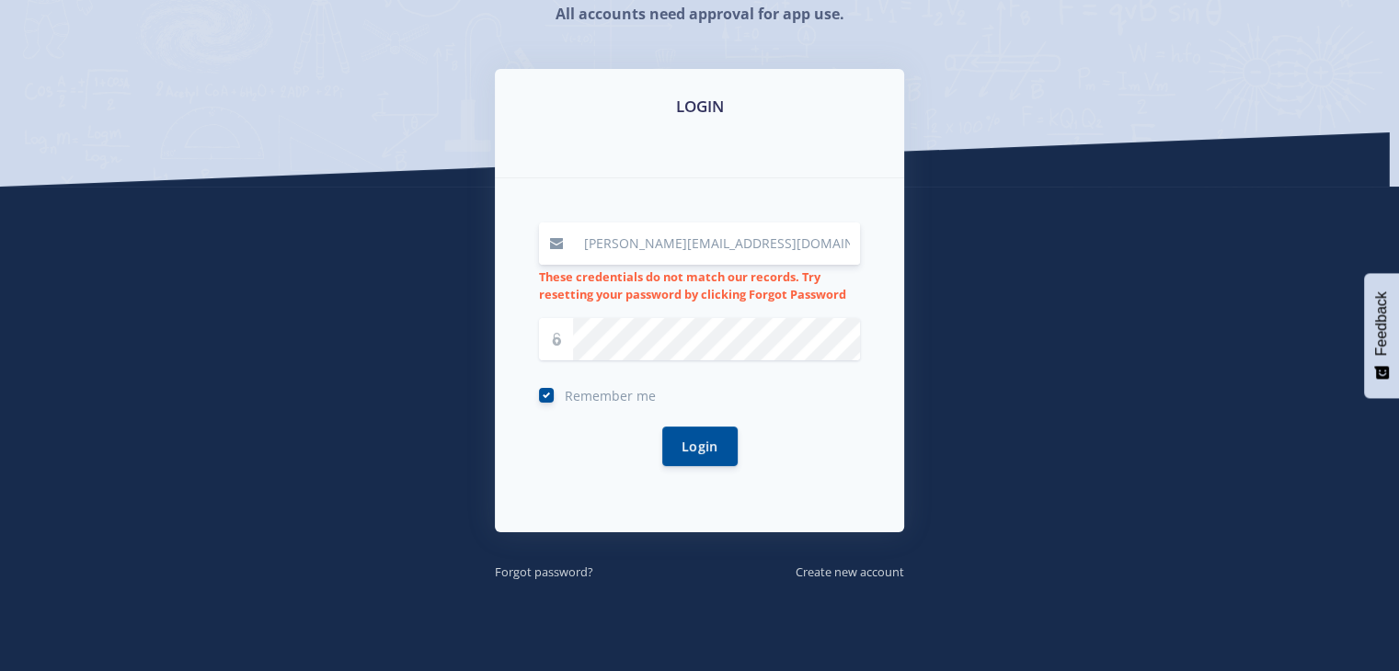
scroll to position [322, 0]
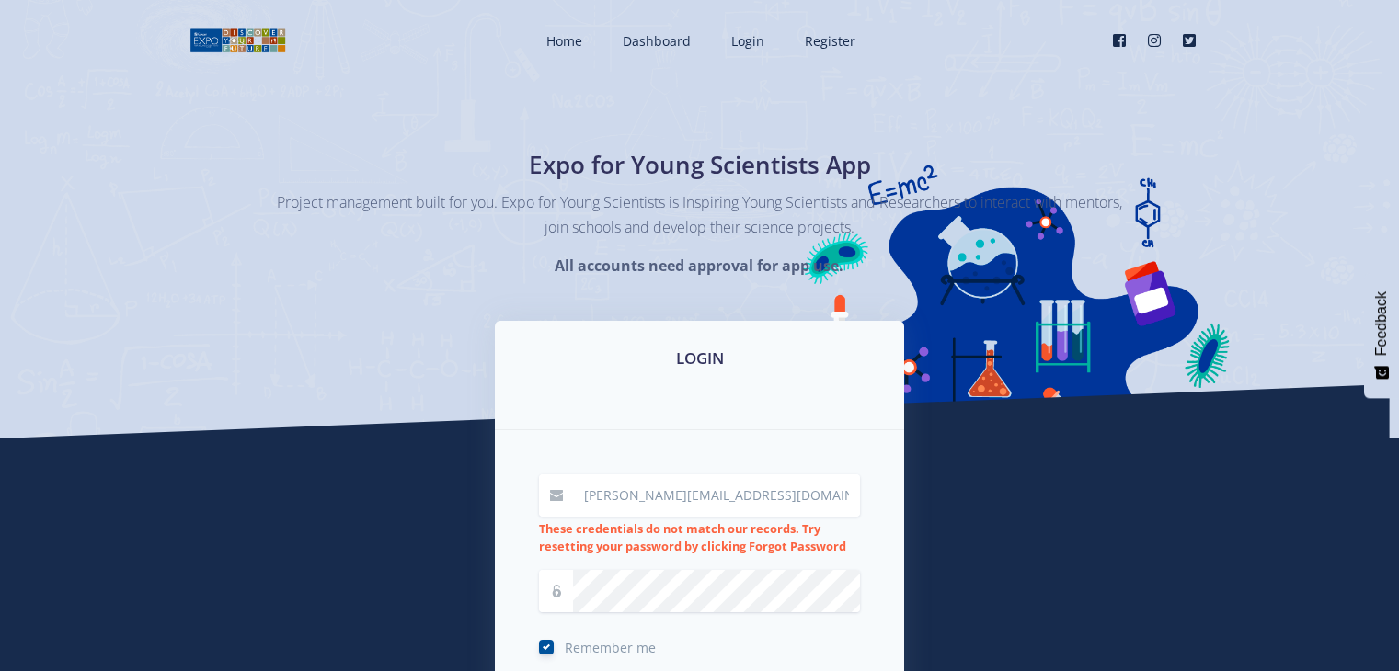
scroll to position [129, 0]
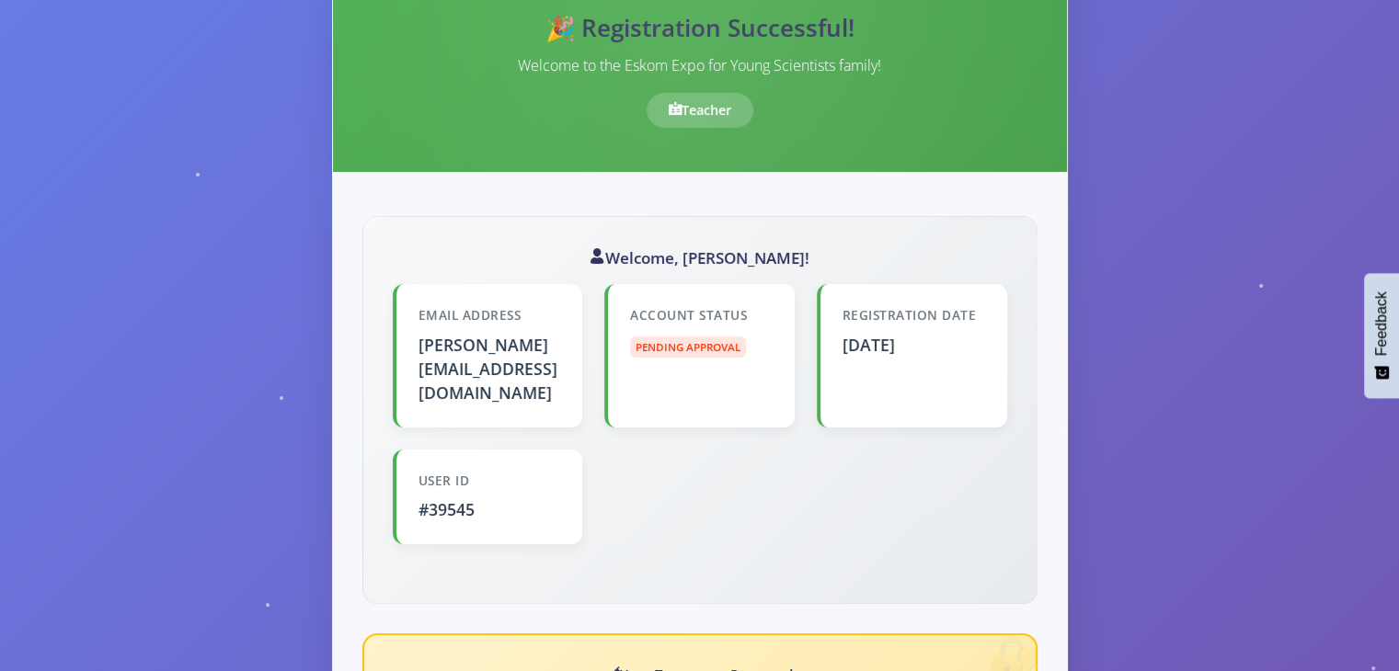
scroll to position [210, 0]
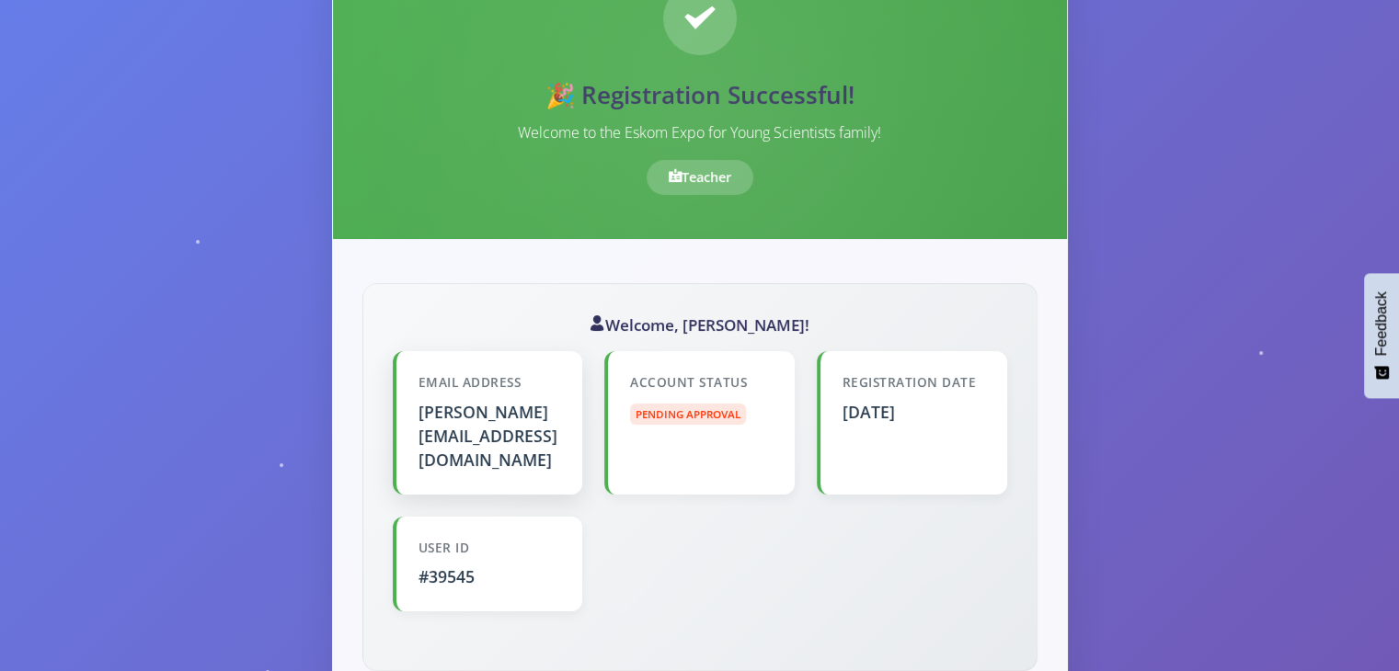
click at [518, 409] on div "perry.chabalala@gdeschools.gov.za" at bounding box center [489, 436] width 143 height 73
click at [413, 415] on div "Email Address perry.chabalala@gdeschools.gov.za" at bounding box center [488, 422] width 190 height 143
drag, startPoint x: 413, startPoint y: 415, endPoint x: 573, endPoint y: 431, distance: 160.9
click at [573, 431] on div "Email Address perry.chabalala@gdeschools.gov.za" at bounding box center [488, 422] width 190 height 143
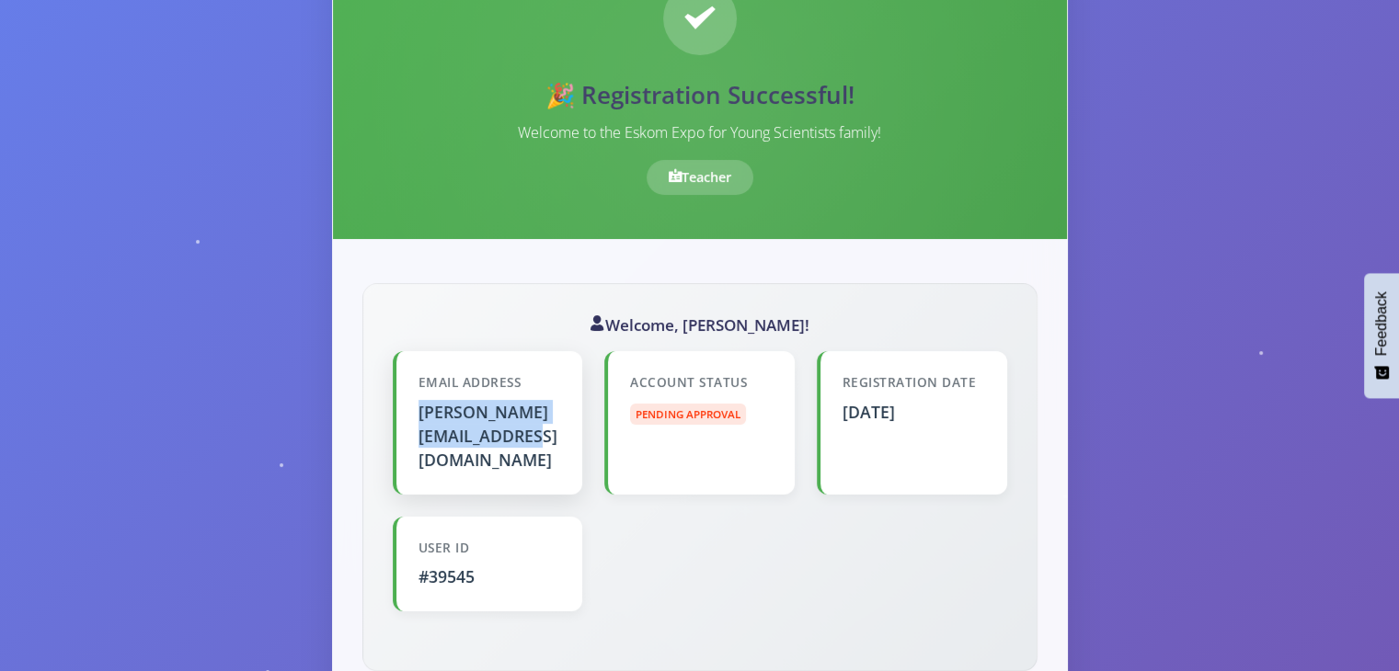
copy div "[PERSON_NAME]"
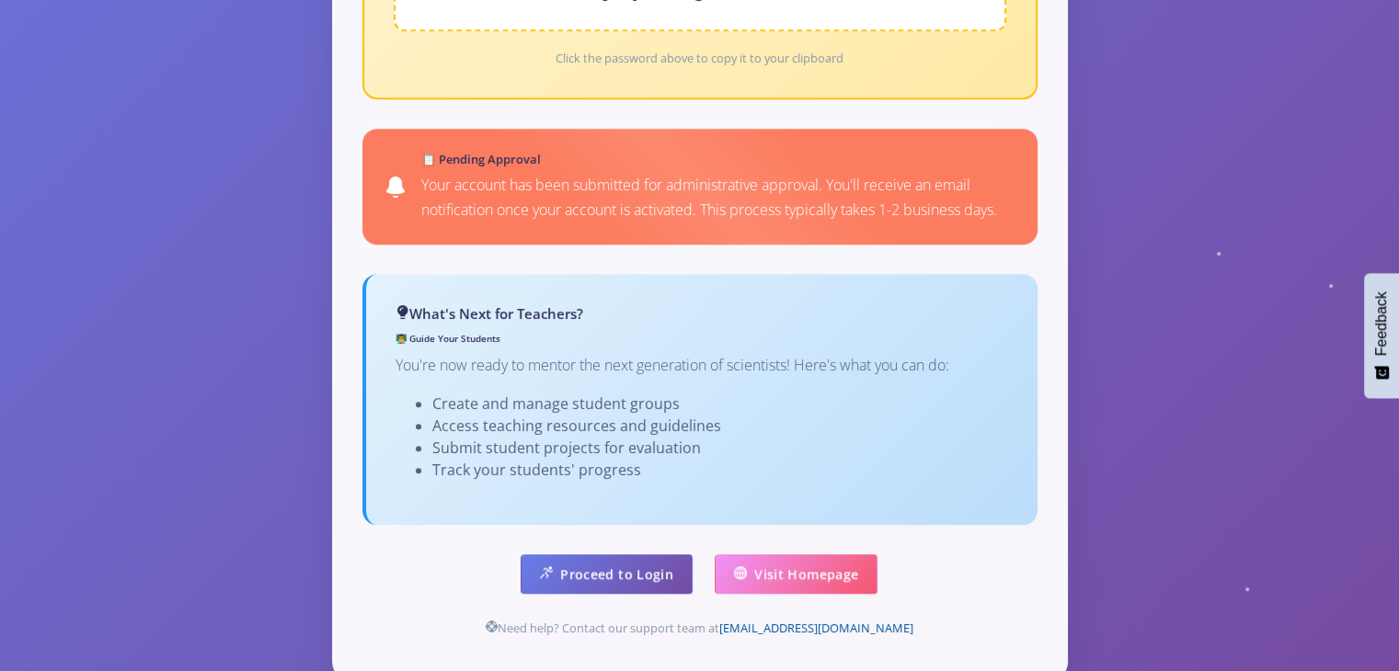
scroll to position [1060, 0]
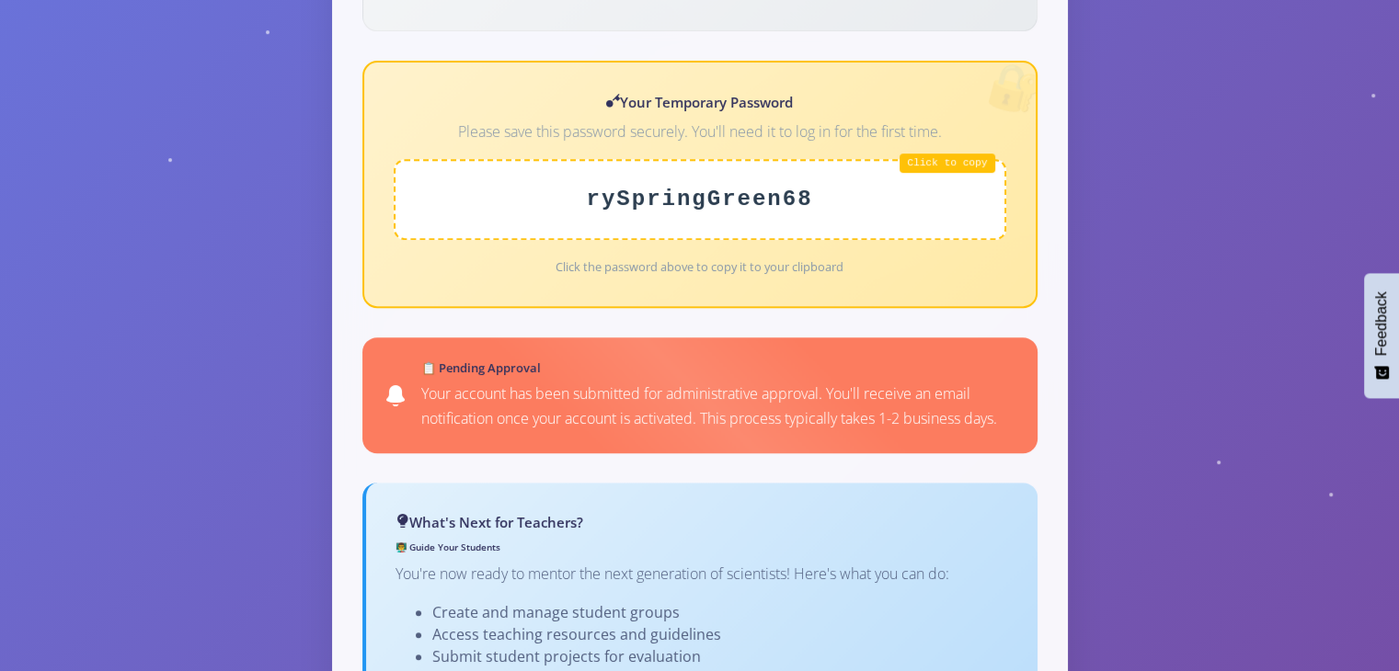
scroll to position [835, 0]
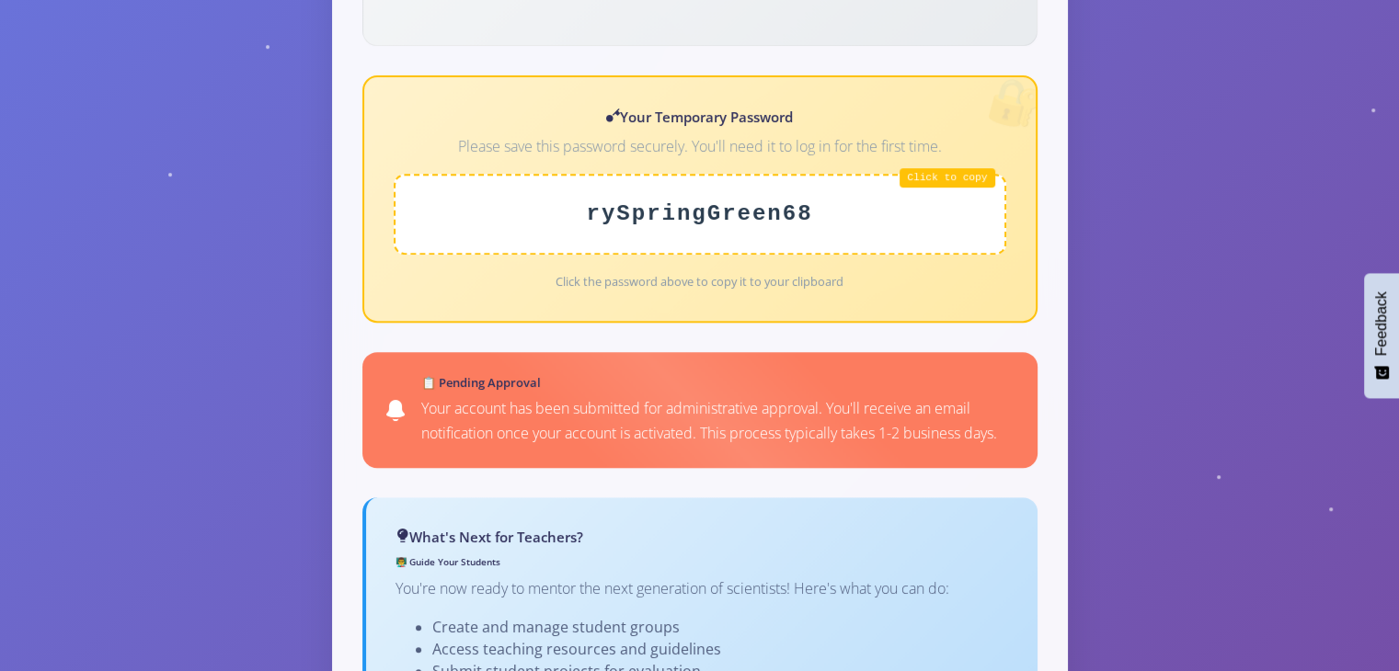
click at [730, 174] on div "rySpringGreen68" at bounding box center [700, 214] width 612 height 81
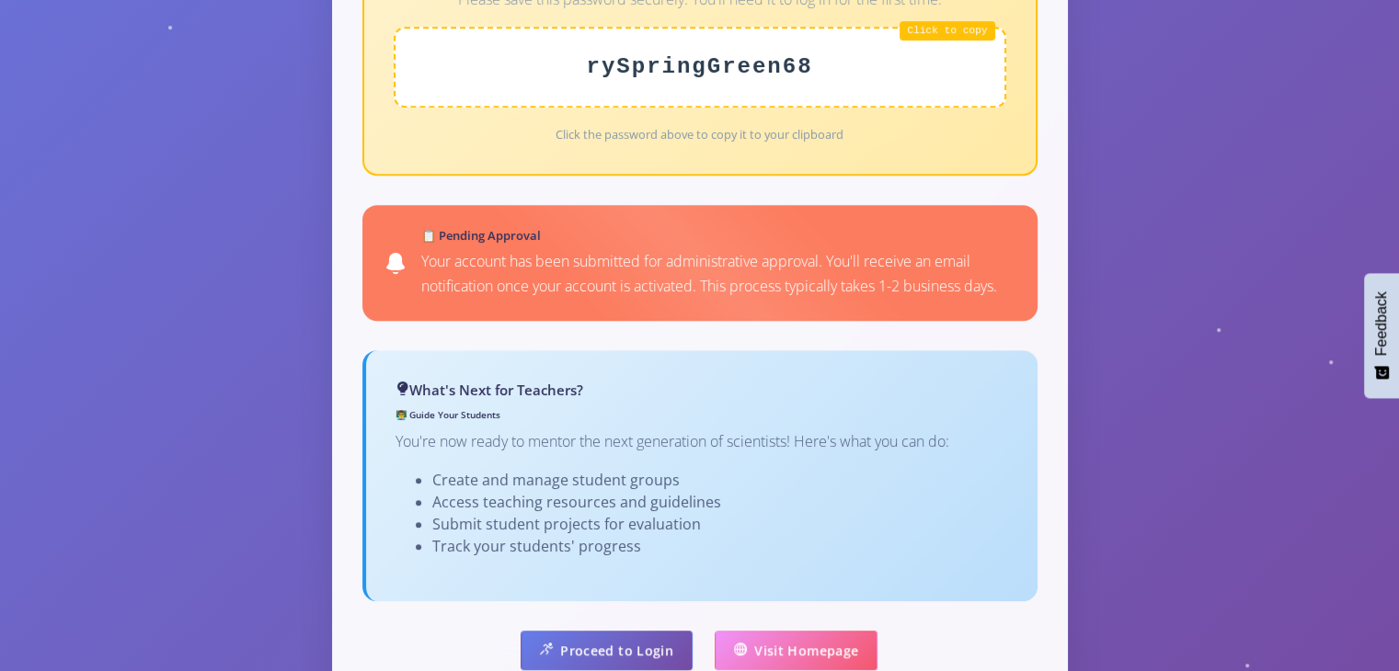
scroll to position [1078, 0]
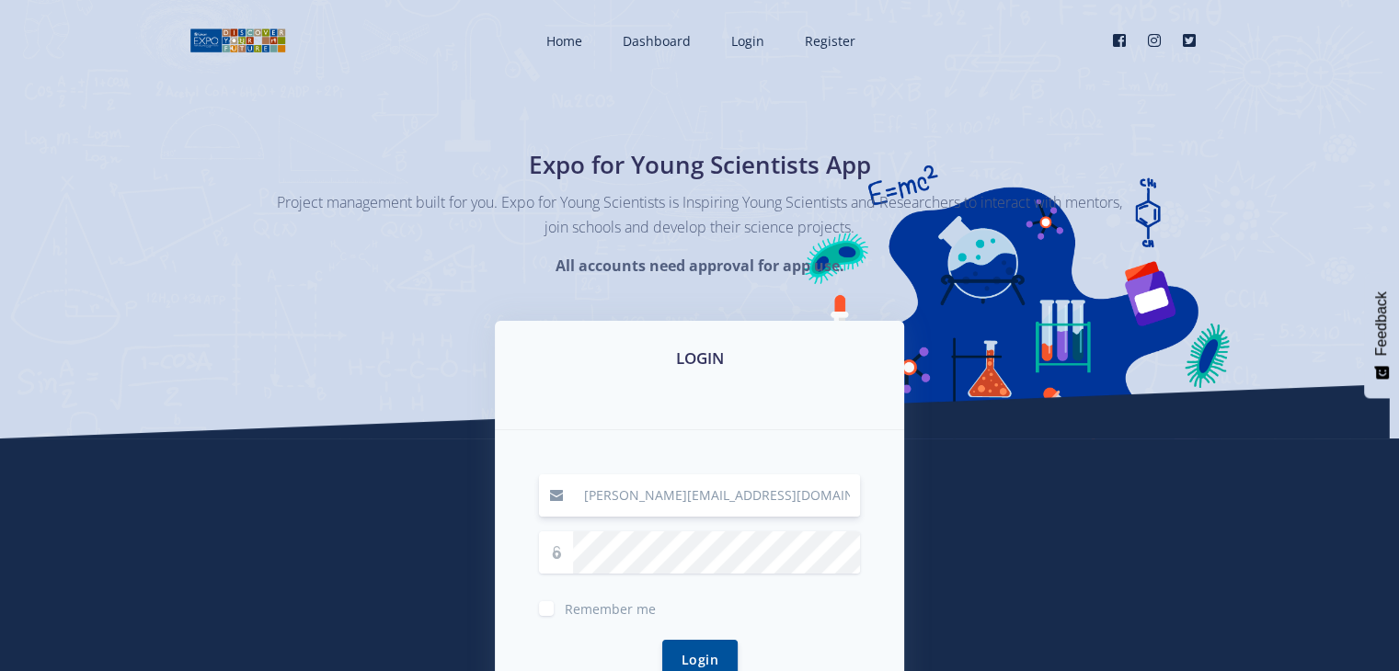
type input "[PERSON_NAME][EMAIL_ADDRESS][DOMAIN_NAME]"
click at [680, 659] on button "Login" at bounding box center [699, 659] width 75 height 40
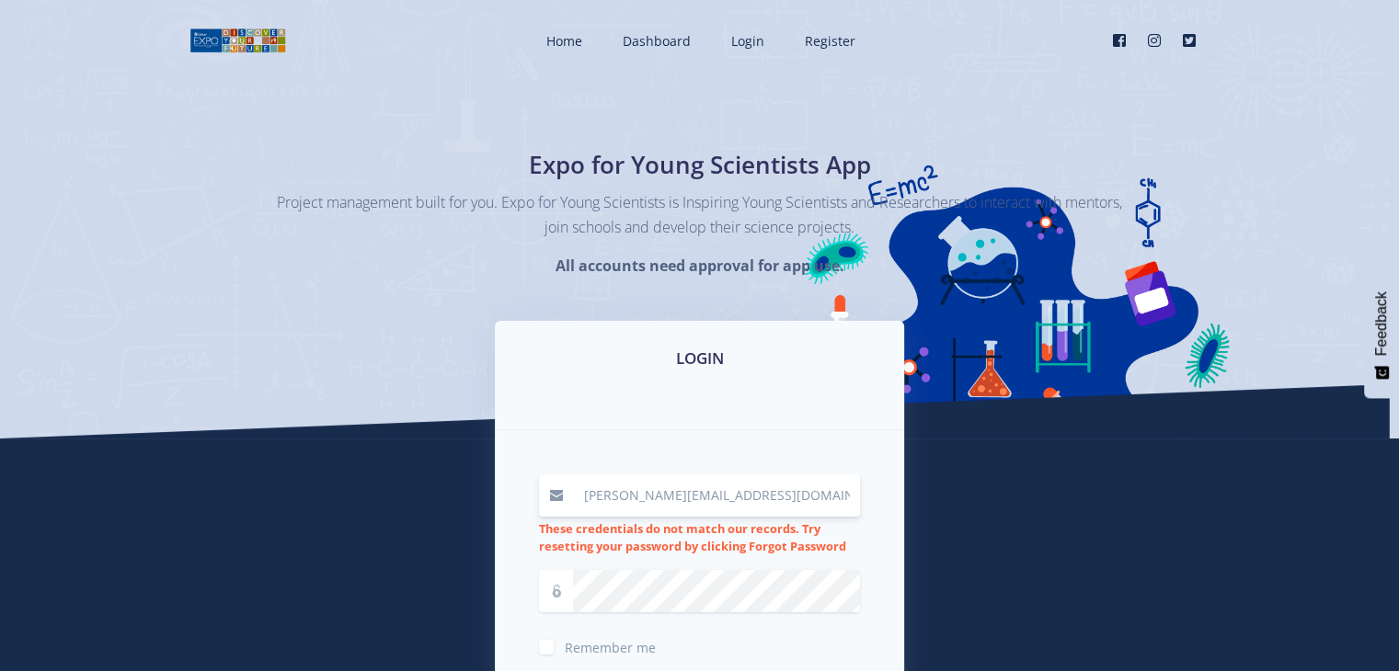
drag, startPoint x: 828, startPoint y: 497, endPoint x: 758, endPoint y: 503, distance: 70.2
click at [758, 503] on input "[PERSON_NAME][EMAIL_ADDRESS][DOMAIN_NAME]" at bounding box center [716, 496] width 287 height 42
type input "[PERSON_NAME]"
